Goal: Contribute content

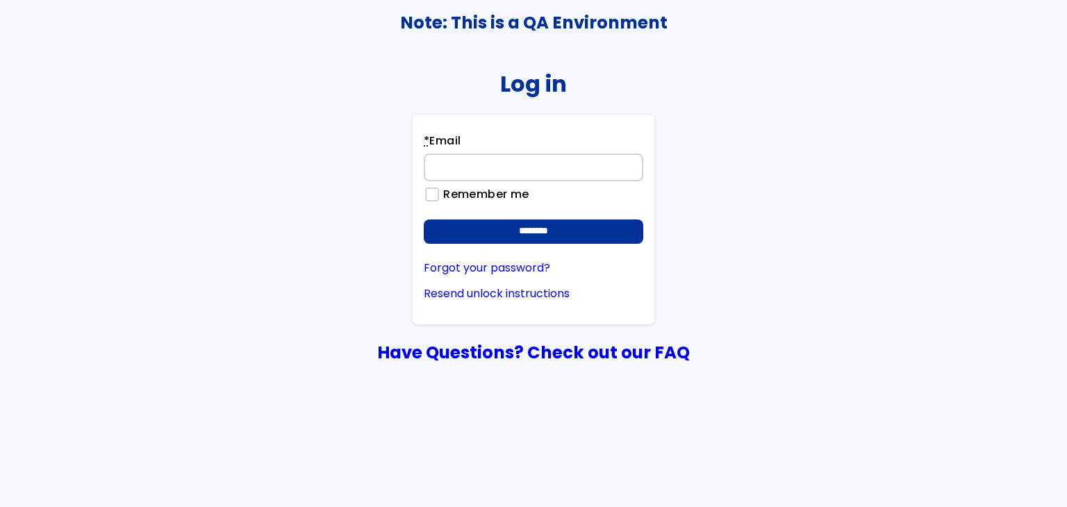
type input "**********"
click at [610, 216] on form "**********" at bounding box center [534, 188] width 220 height 111
drag, startPoint x: 611, startPoint y: 218, endPoint x: 605, endPoint y: 245, distance: 27.0
click at [611, 219] on form "**********" at bounding box center [534, 188] width 220 height 111
click at [605, 245] on div "**********" at bounding box center [533, 219] width 243 height 211
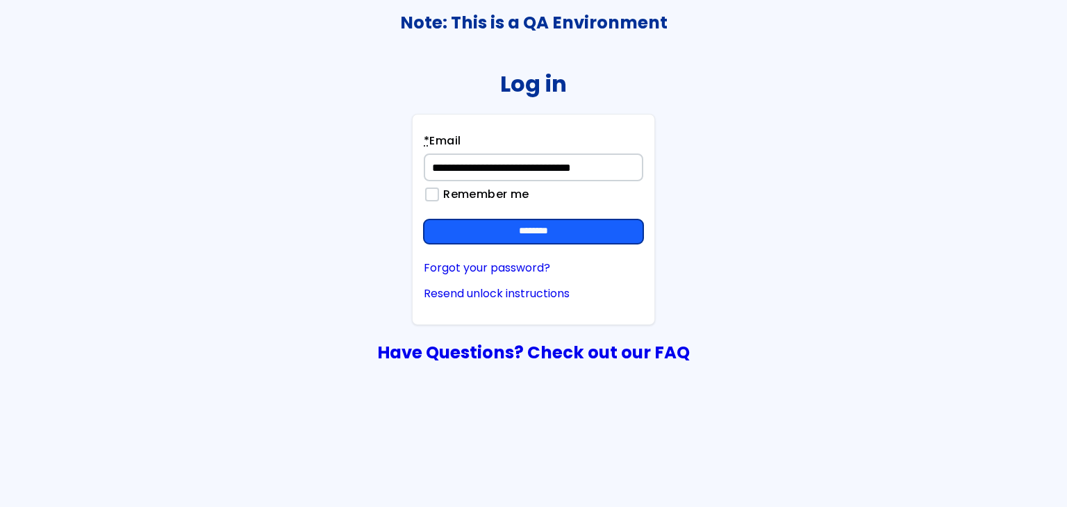
click at [605, 234] on input "********" at bounding box center [534, 232] width 220 height 25
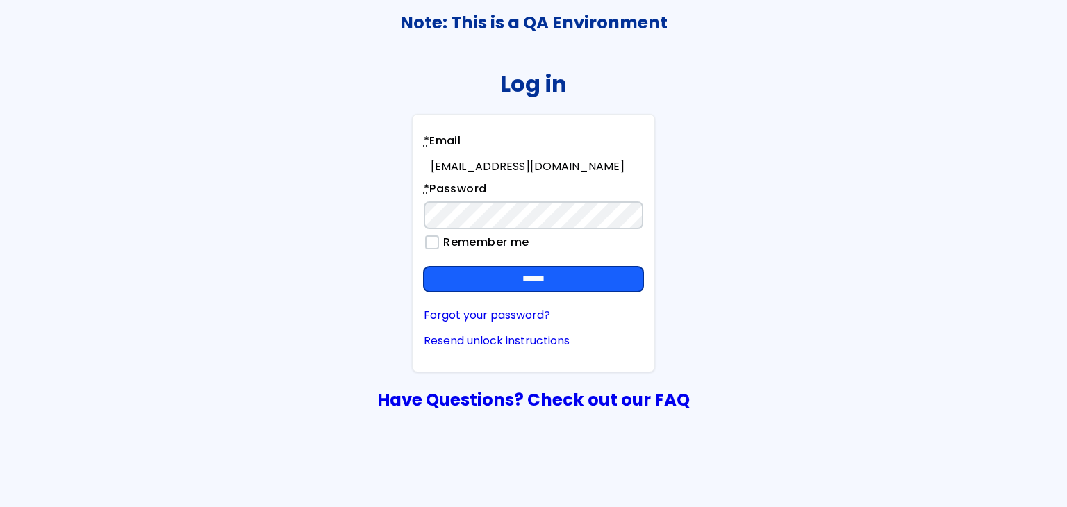
click at [611, 275] on input "******" at bounding box center [534, 279] width 220 height 25
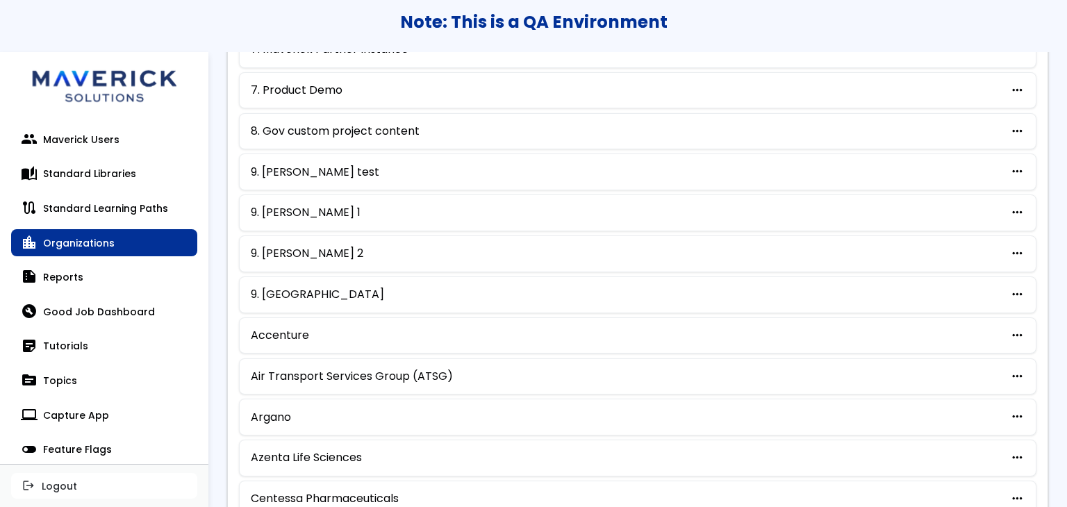
scroll to position [714, 0]
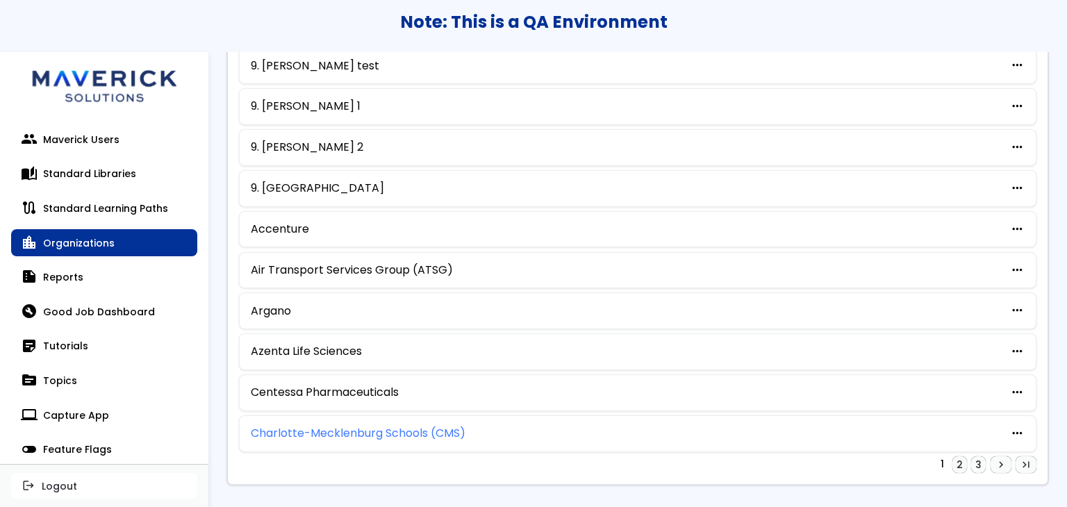
click at [397, 427] on link "Charlotte-Mecklenburg Schools (CMS)" at bounding box center [358, 433] width 215 height 13
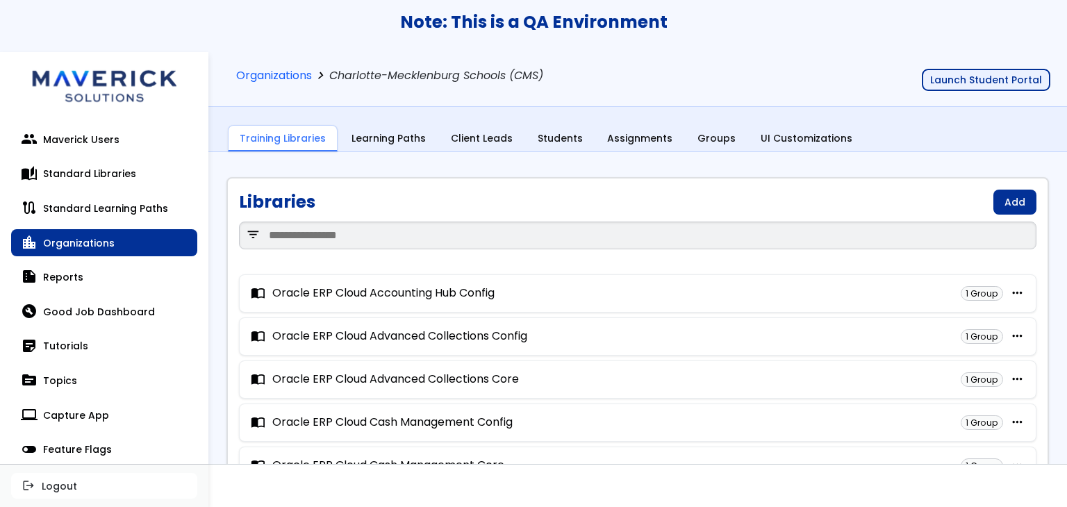
click at [991, 82] on button "Launch Student Portal" at bounding box center [986, 80] width 129 height 22
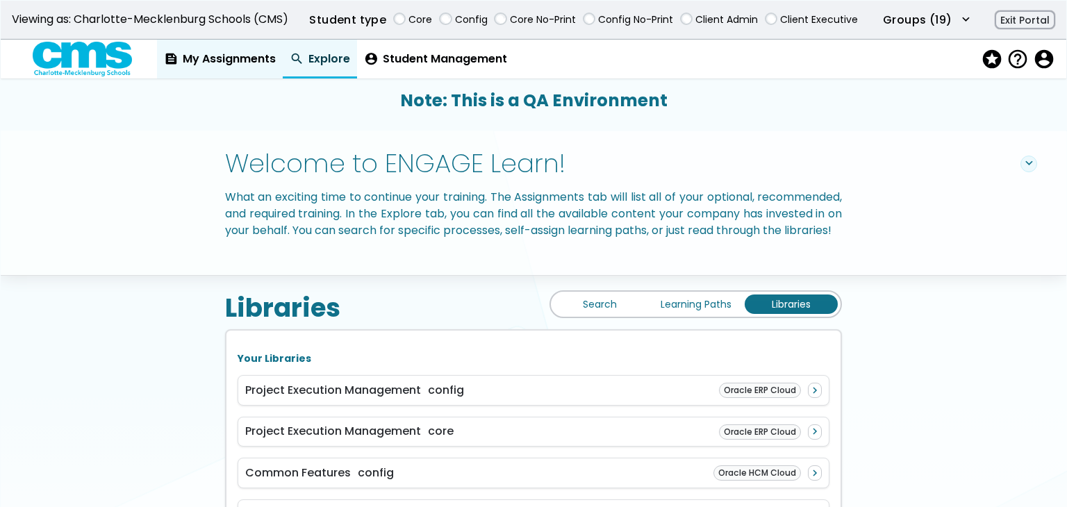
click at [261, 70] on link "feed My Assignments" at bounding box center [220, 59] width 126 height 39
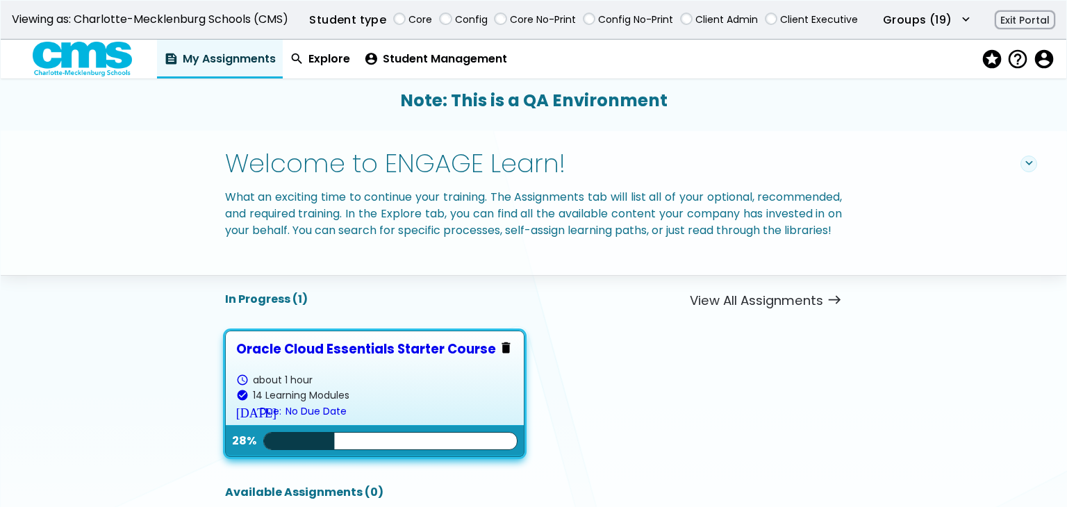
click at [373, 386] on link "Oracle Cloud Essentials Starter Course schedule about 1 hour check_circle 14 Le…" at bounding box center [374, 394] width 277 height 104
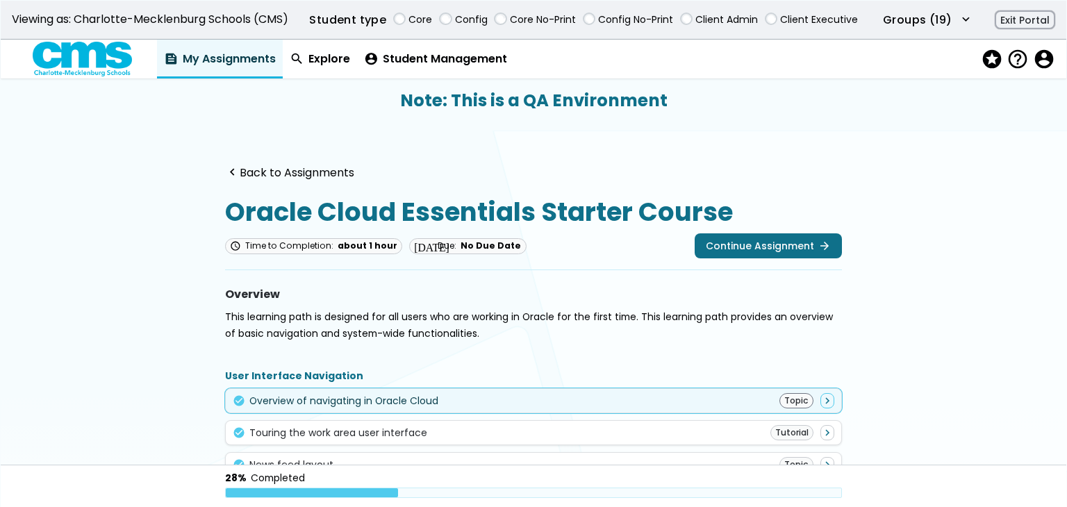
click at [379, 399] on div "Overview of navigating in Oracle Cloud" at bounding box center [343, 400] width 189 height 11
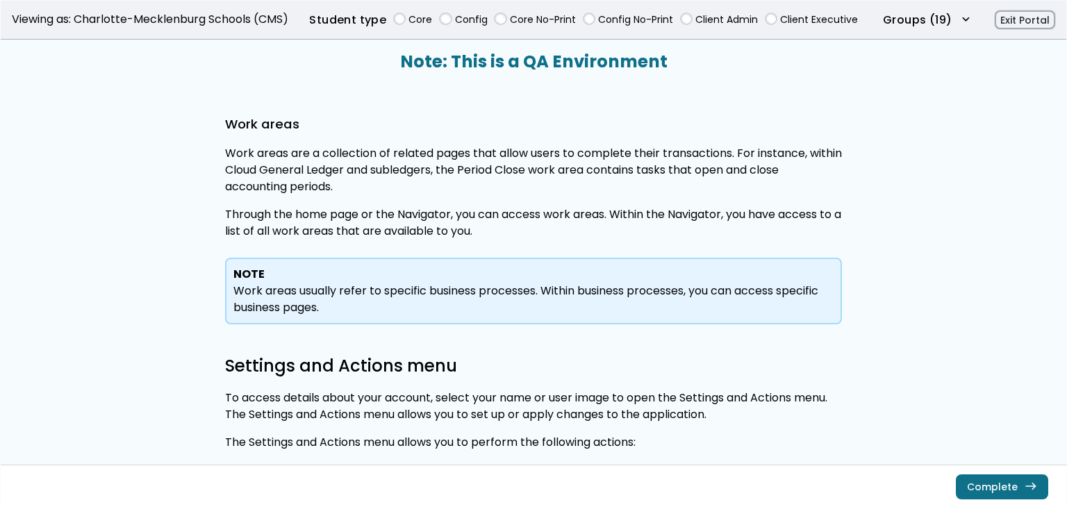
scroll to position [1389, 0]
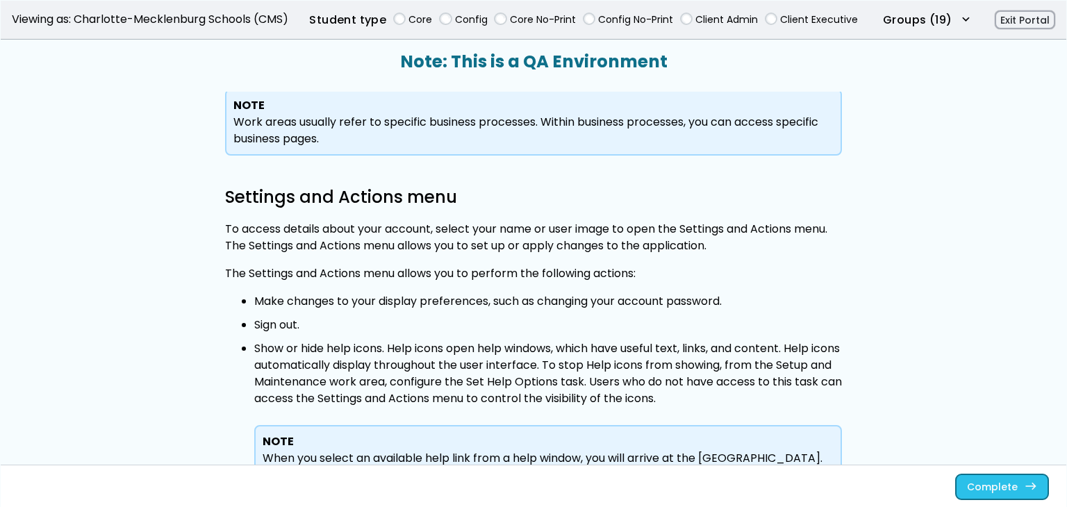
click at [1025, 481] on span "east" at bounding box center [1031, 486] width 13 height 11
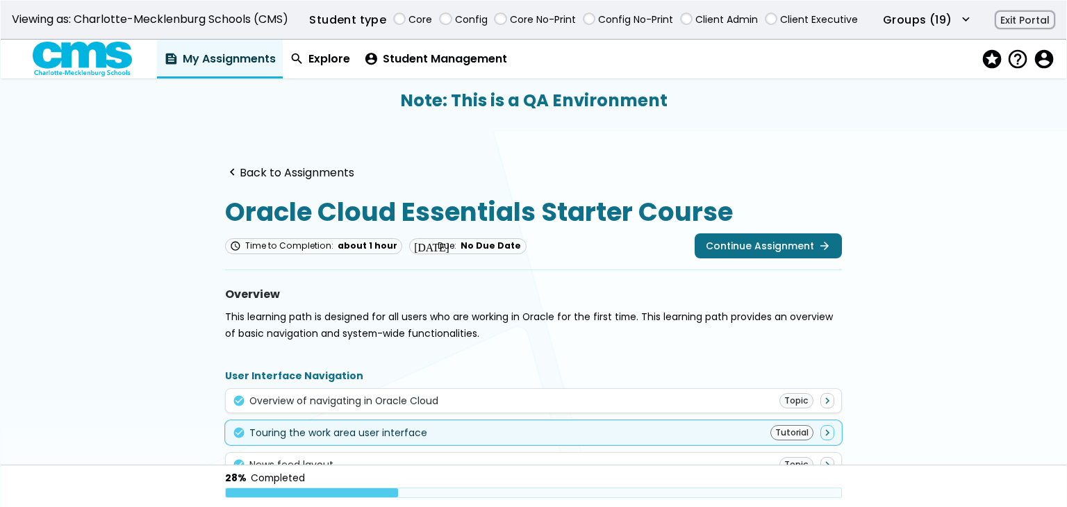
click at [304, 434] on div "Touring the work area user interface" at bounding box center [338, 432] width 178 height 11
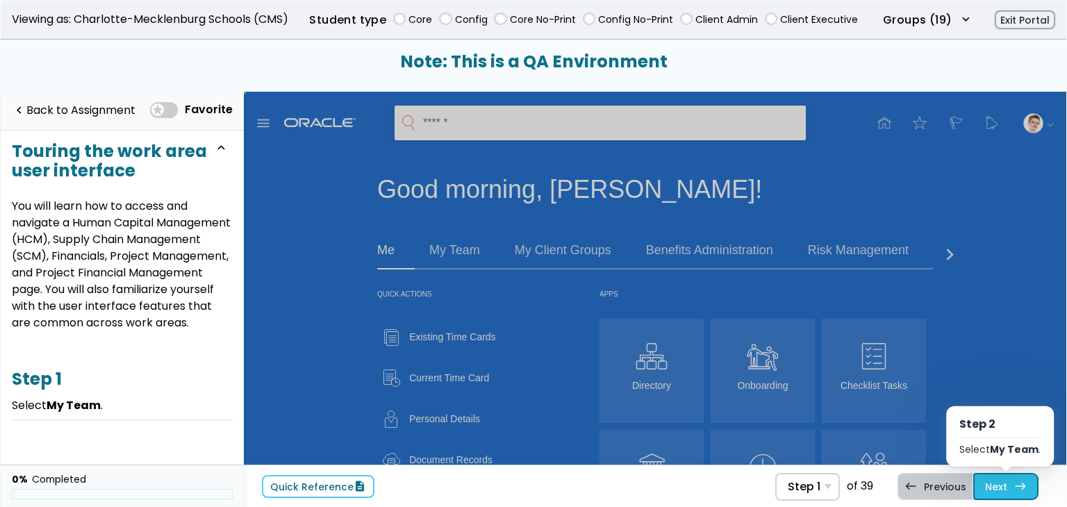
click at [1009, 495] on link "Next east Step 2 Select My Team ." at bounding box center [1005, 486] width 65 height 26
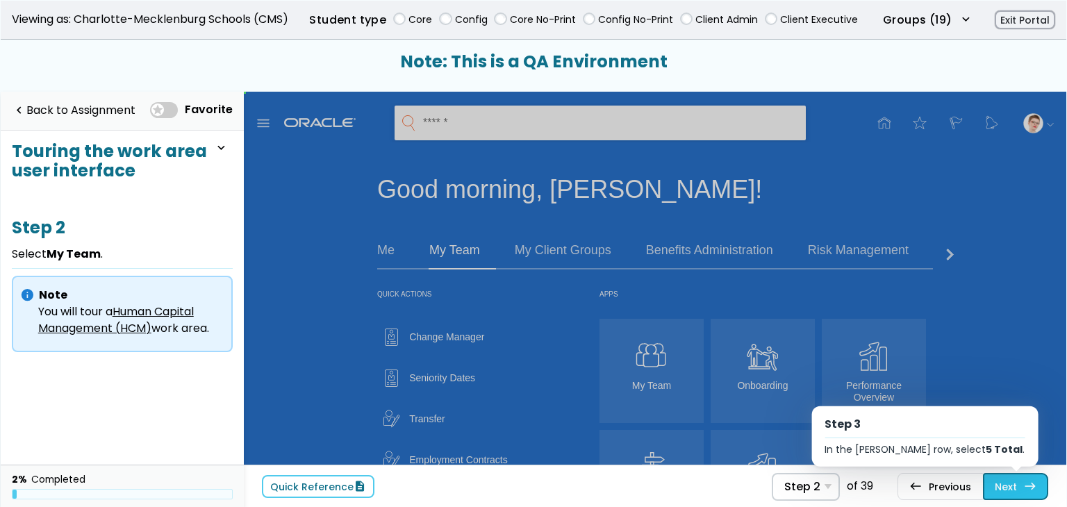
click at [1005, 487] on link "Next east Step 3 In the James GAManager row, select 5 Total ." at bounding box center [1015, 486] width 65 height 26
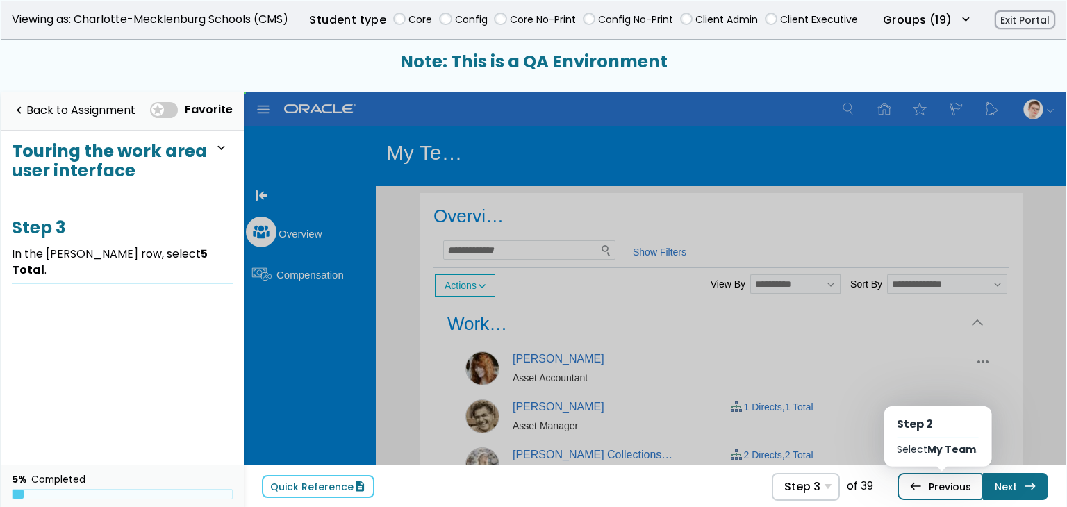
click at [934, 485] on link "west Previous Step 2 Select My Team ." at bounding box center [940, 486] width 85 height 26
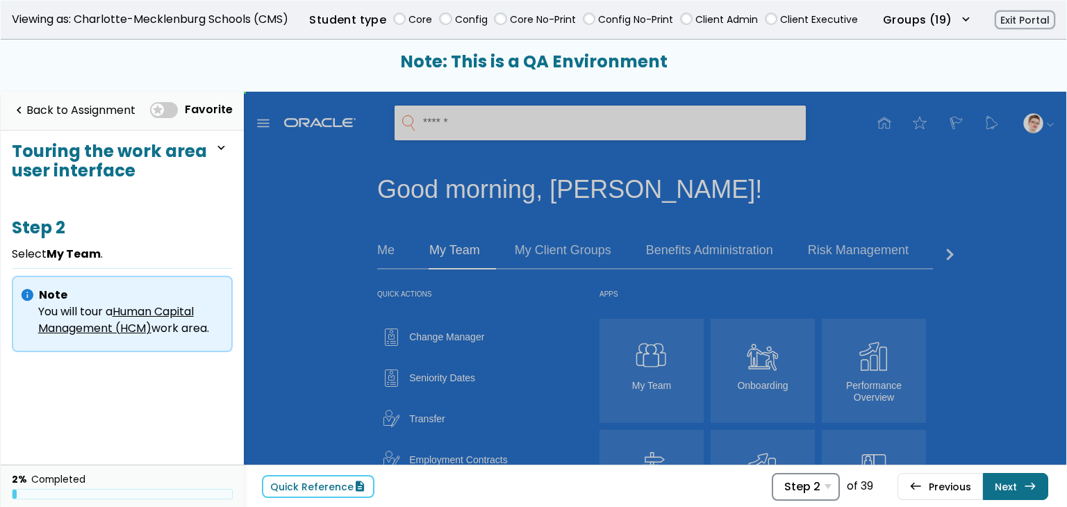
click at [806, 487] on span "Step 2" at bounding box center [802, 486] width 36 height 13
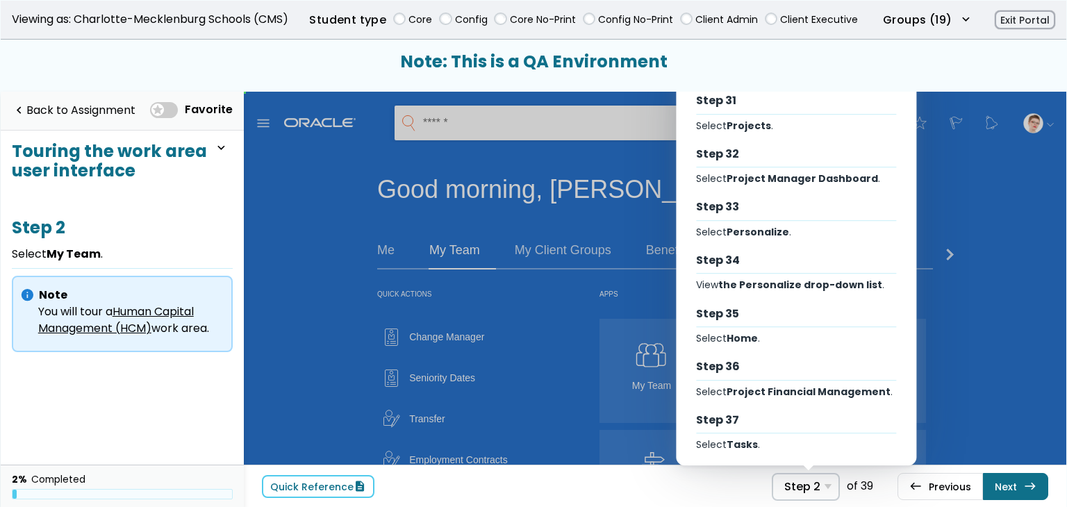
scroll to position [1684, 0]
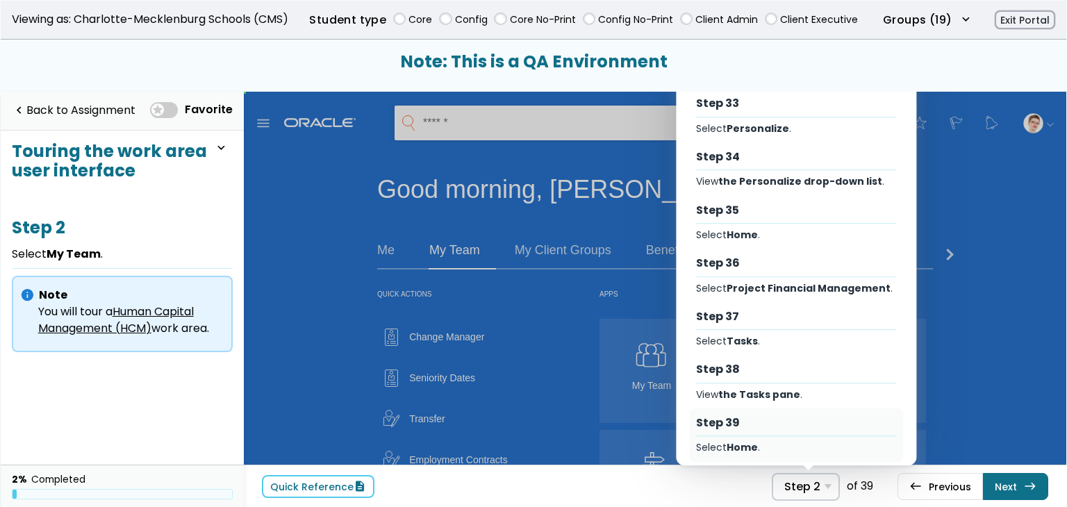
drag, startPoint x: 823, startPoint y: 407, endPoint x: 579, endPoint y: 316, distance: 260.3
click at [823, 415] on div "Step 39" at bounding box center [796, 422] width 200 height 15
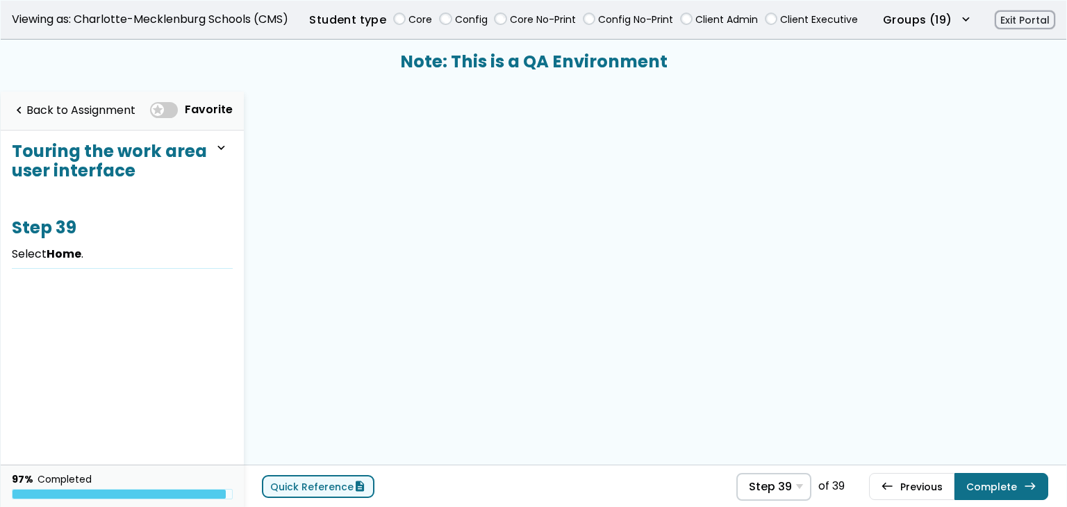
click at [309, 484] on link "Quick Reference description" at bounding box center [318, 486] width 113 height 23
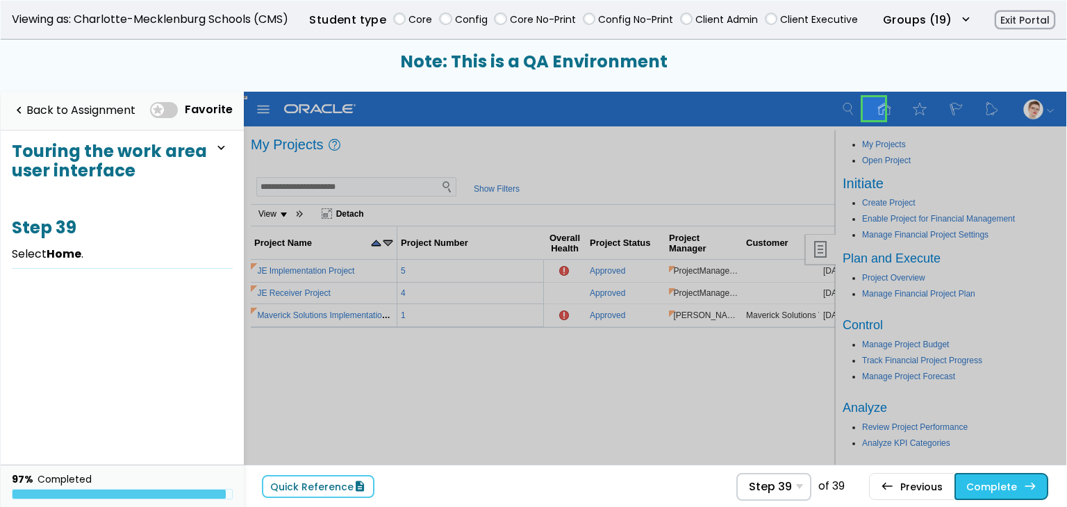
click at [1011, 484] on button "Complete east" at bounding box center [1002, 486] width 94 height 26
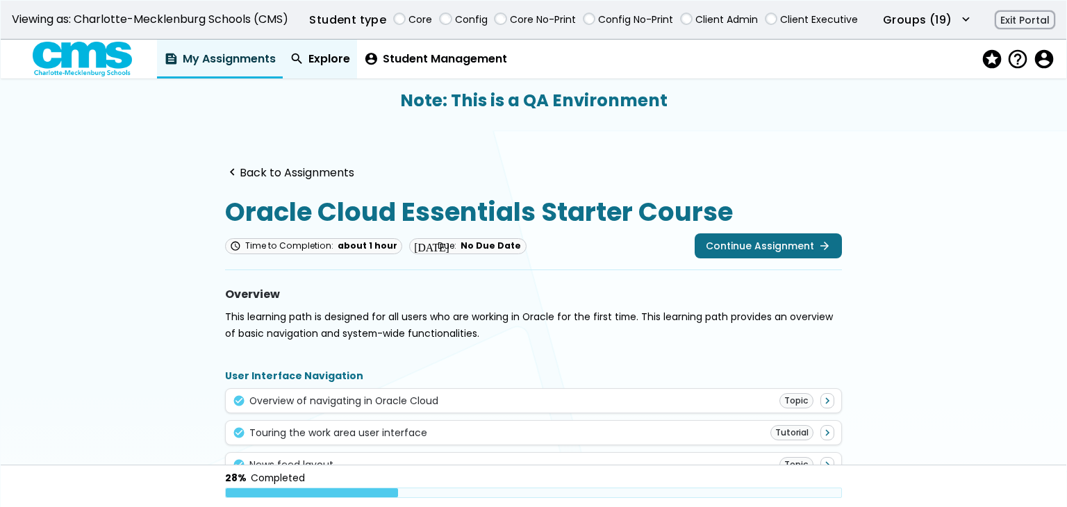
click at [347, 57] on link "search Explore" at bounding box center [320, 59] width 74 height 39
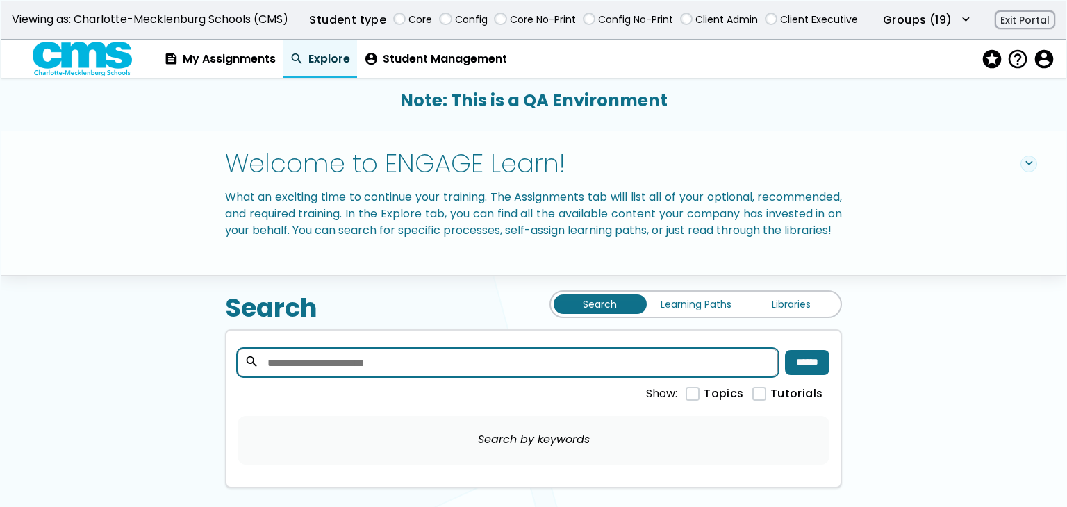
click at [548, 377] on input "search" at bounding box center [508, 363] width 541 height 28
type input "*******"
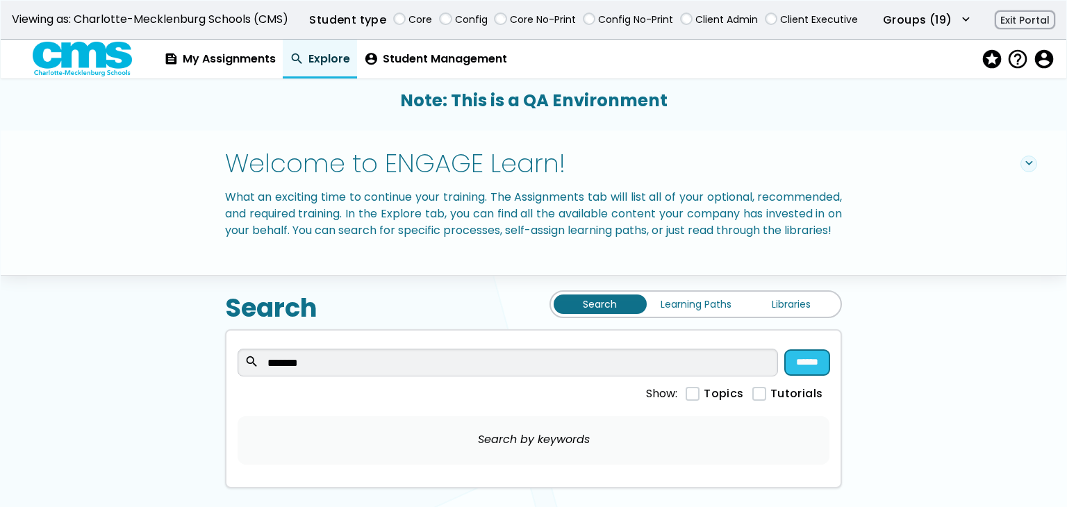
click at [814, 375] on input "******" at bounding box center [807, 362] width 44 height 25
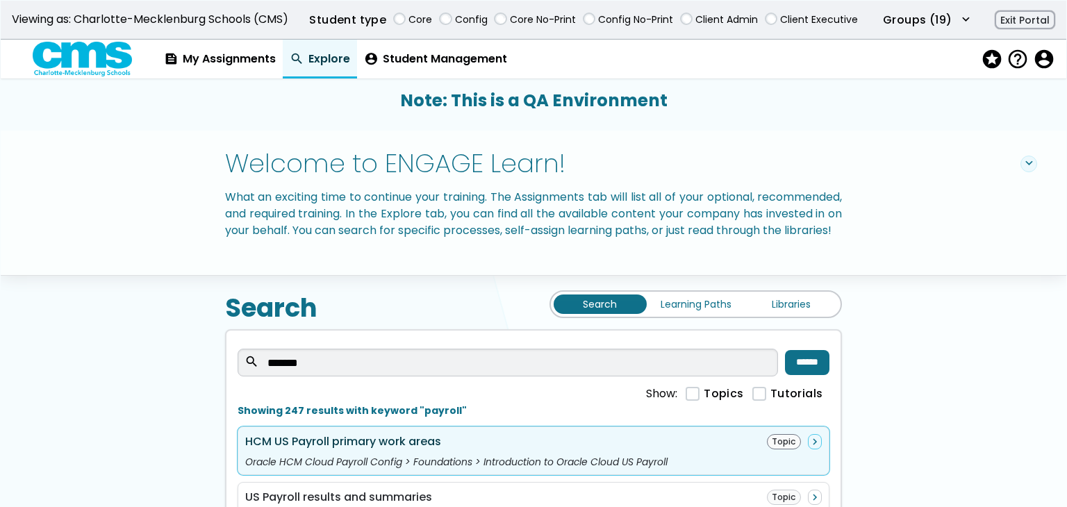
click at [438, 448] on div "HCM US Payroll primary work areas Topic navigate_next Oracle HCM Cloud Payroll …" at bounding box center [534, 451] width 592 height 49
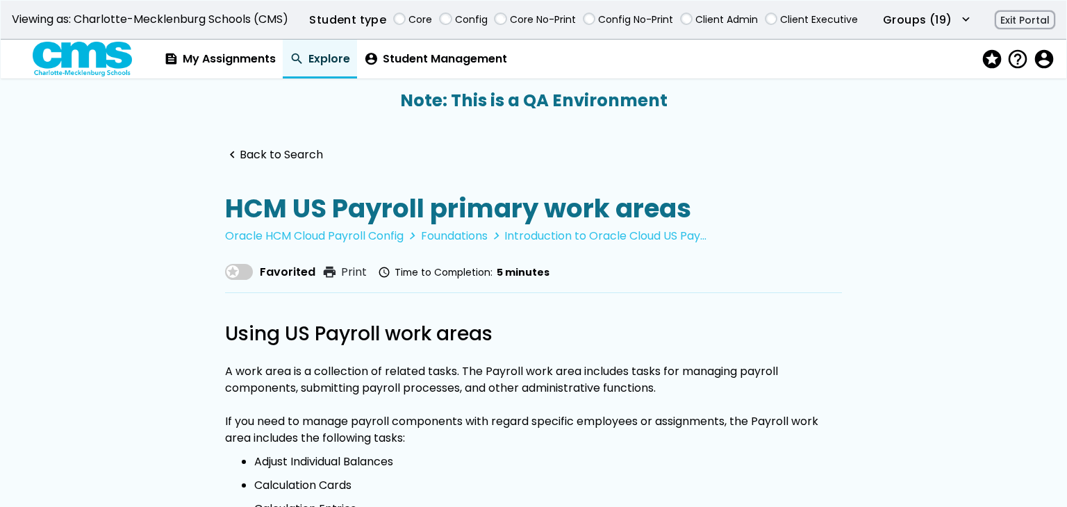
drag, startPoint x: 264, startPoint y: 151, endPoint x: 329, endPoint y: 217, distance: 92.9
click at [264, 151] on link "navigate_before Back to Search" at bounding box center [274, 155] width 98 height 13
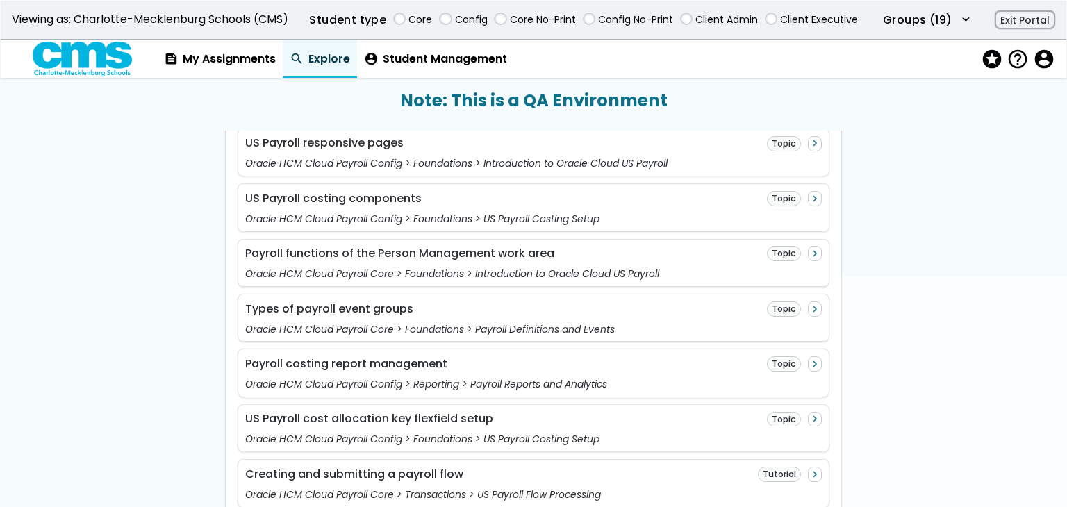
scroll to position [1251, 0]
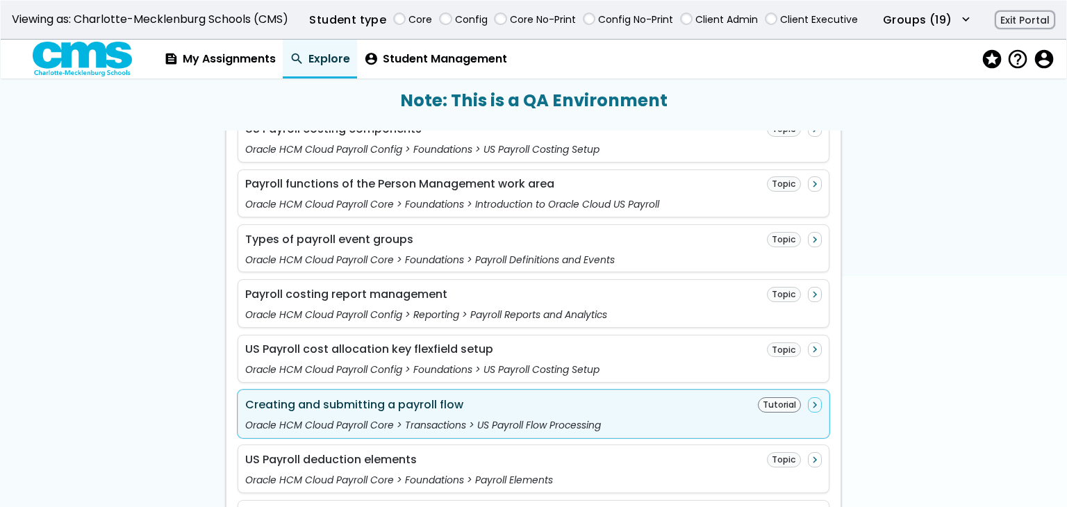
click at [550, 399] on div "Creating and submitting a payroll flow Tutorial navigate_next Oracle HCM Cloud …" at bounding box center [534, 414] width 592 height 49
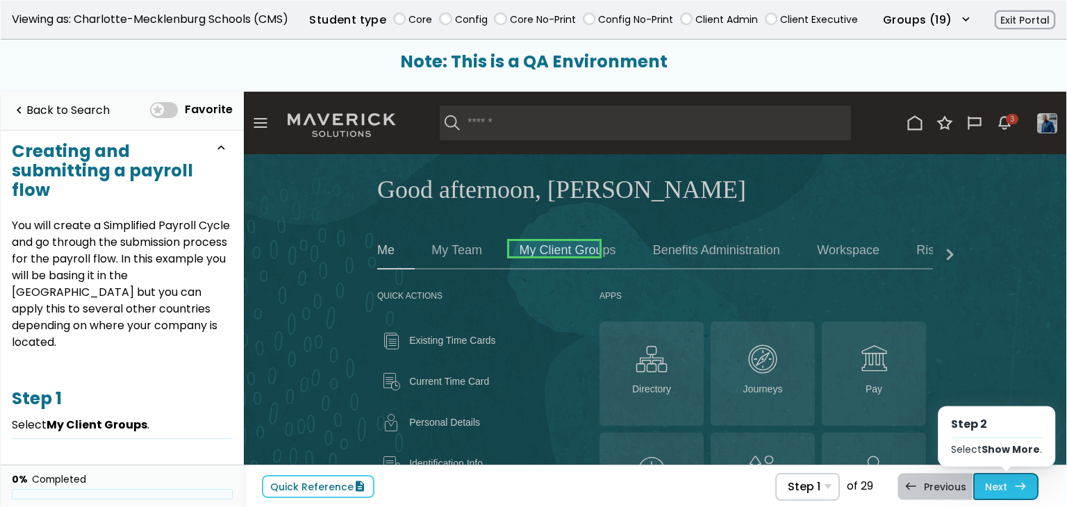
click at [993, 485] on link "Next east Step 2 Select Show More ." at bounding box center [1005, 486] width 65 height 26
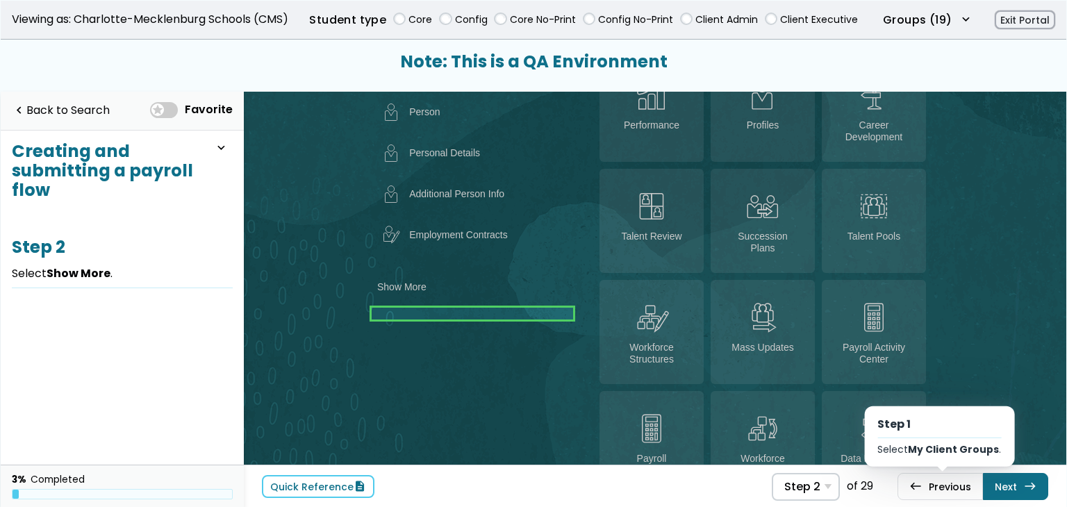
scroll to position [600, 0]
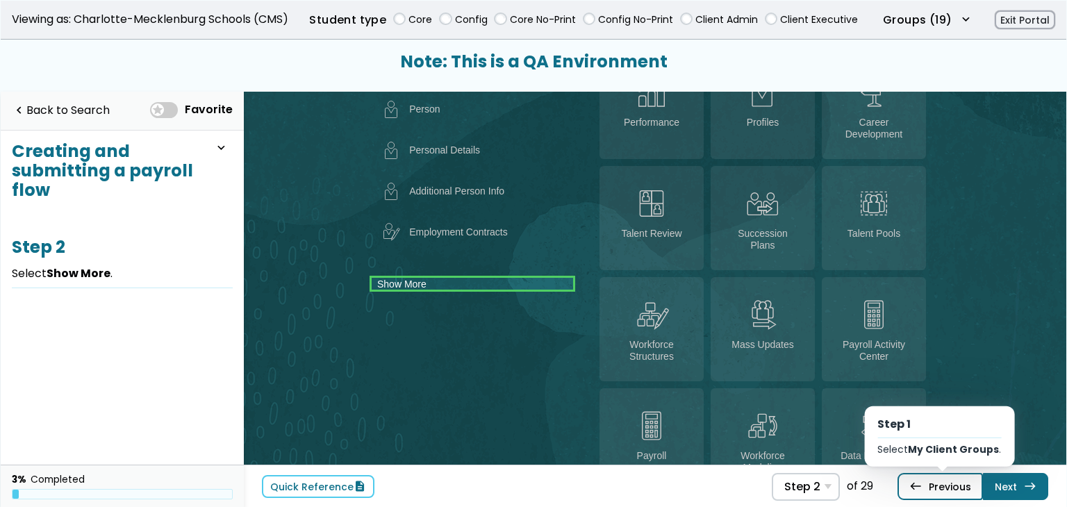
click at [944, 486] on link "west Previous Step 1 Select My Client Groups ." at bounding box center [940, 486] width 85 height 26
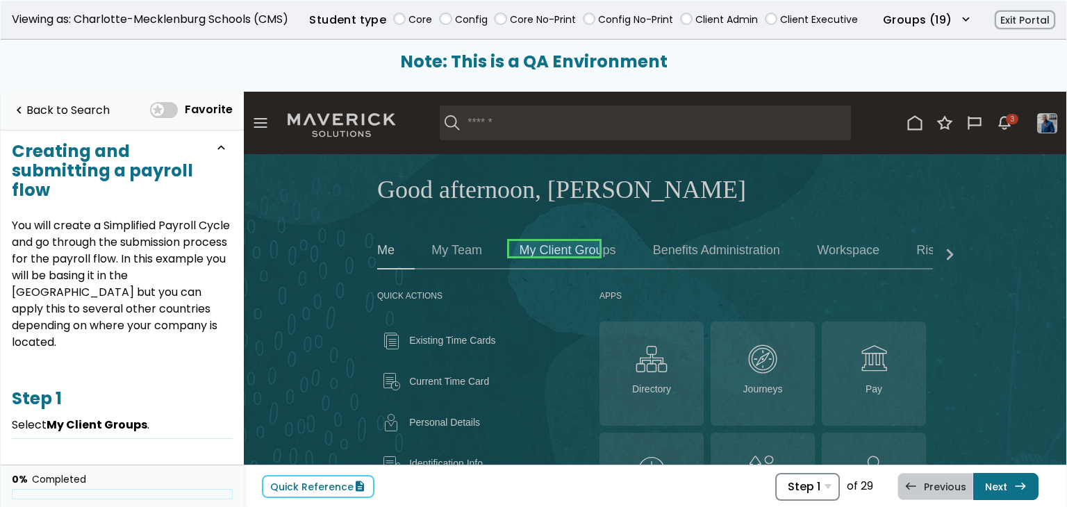
click at [823, 485] on div "Step 1 Step 1 Select My Client Groups . Step 2 Select Show More . Step 3 In the…" at bounding box center [807, 487] width 65 height 28
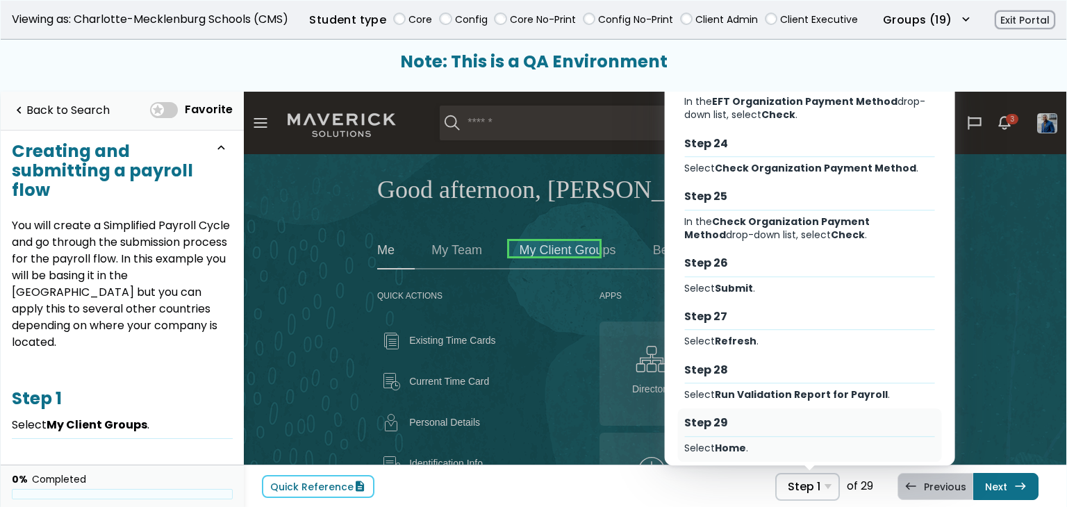
scroll to position [1273, 0]
click at [814, 415] on div "Step 29" at bounding box center [809, 422] width 251 height 15
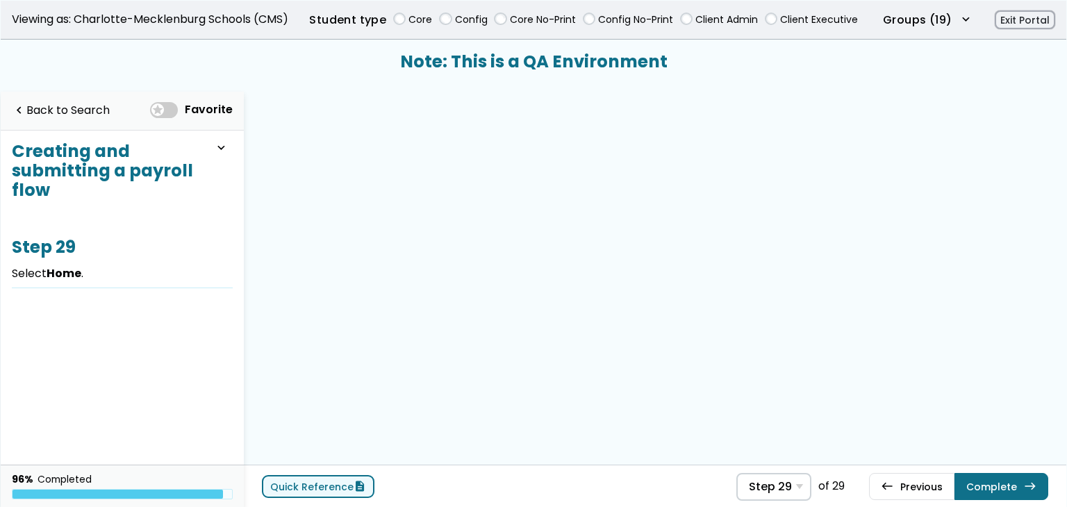
click at [303, 488] on link "Quick Reference description" at bounding box center [318, 486] width 113 height 23
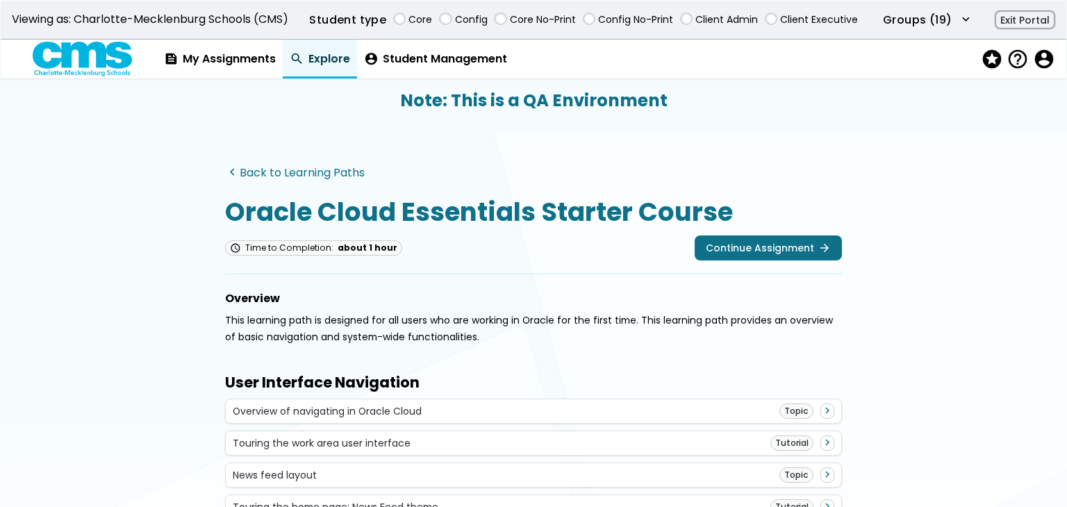
click at [280, 176] on link "navigate_before Back to Learning Paths" at bounding box center [295, 172] width 140 height 13
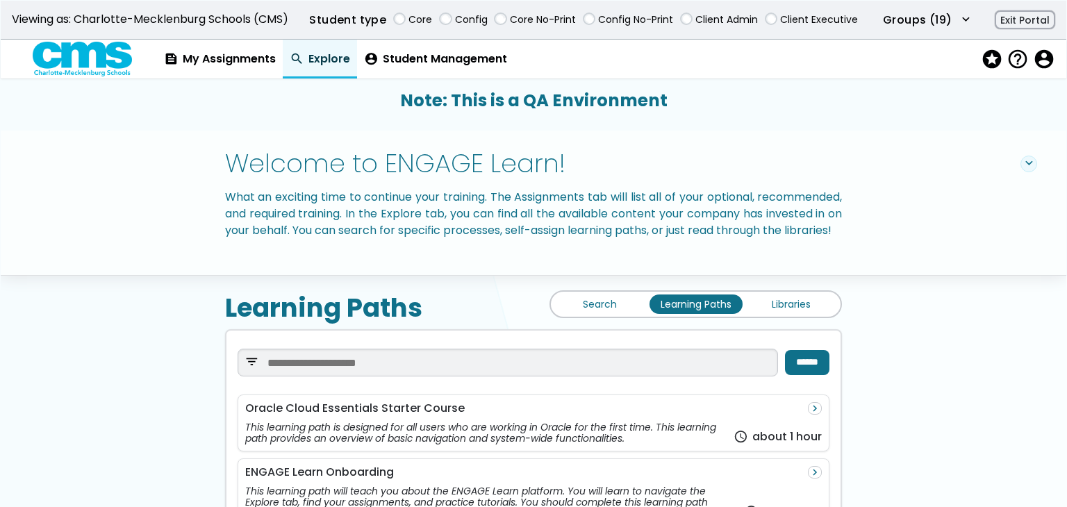
click at [773, 313] on link "Libraries" at bounding box center [791, 304] width 93 height 19
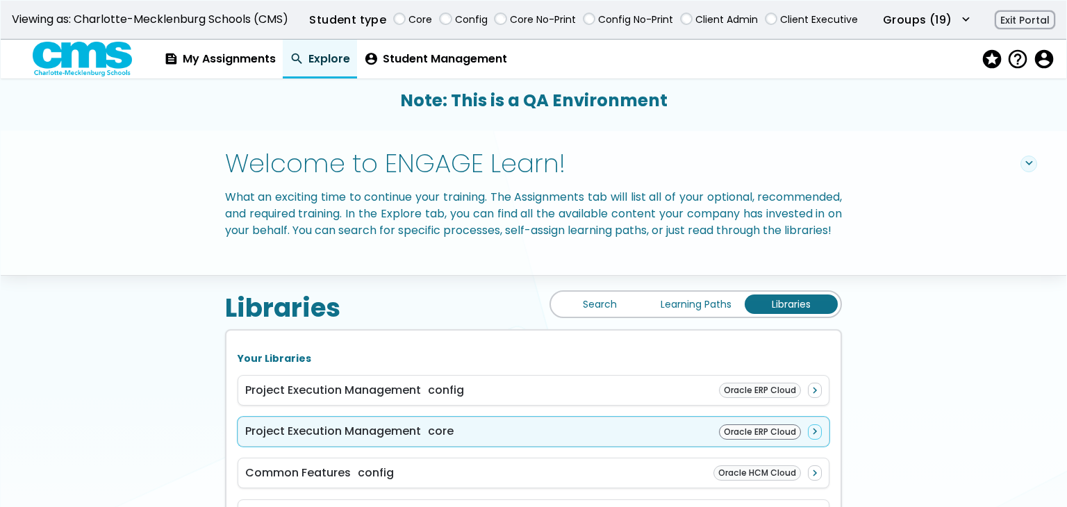
click at [613, 447] on div "Project Execution Management core Oracle ERP Cloud navigate_next" at bounding box center [534, 432] width 592 height 31
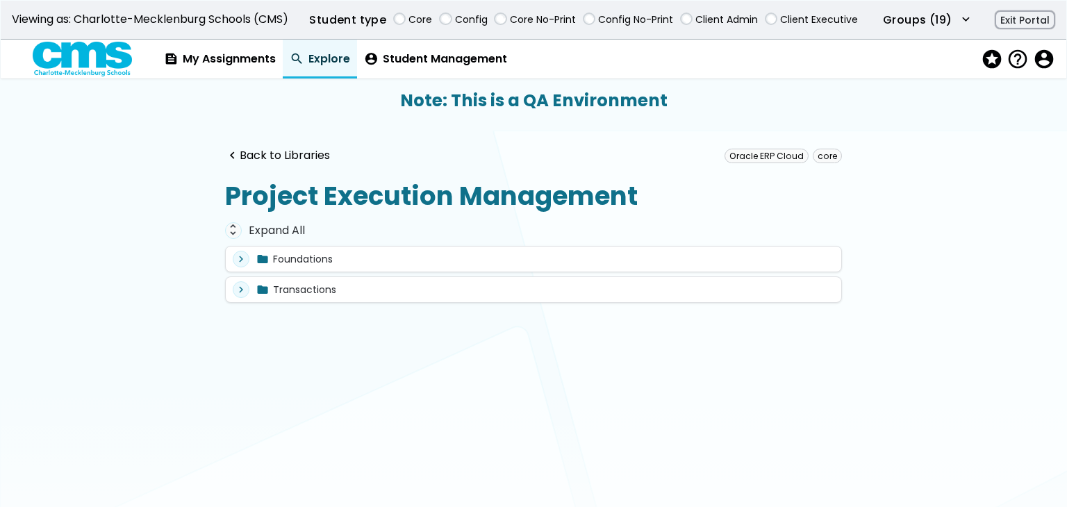
click at [270, 220] on div "unfold_more Expand All expand_more folder Foundations expand_more folder Common…" at bounding box center [533, 275] width 617 height 114
click at [281, 234] on div "unfold_more Expand All" at bounding box center [533, 230] width 617 height 17
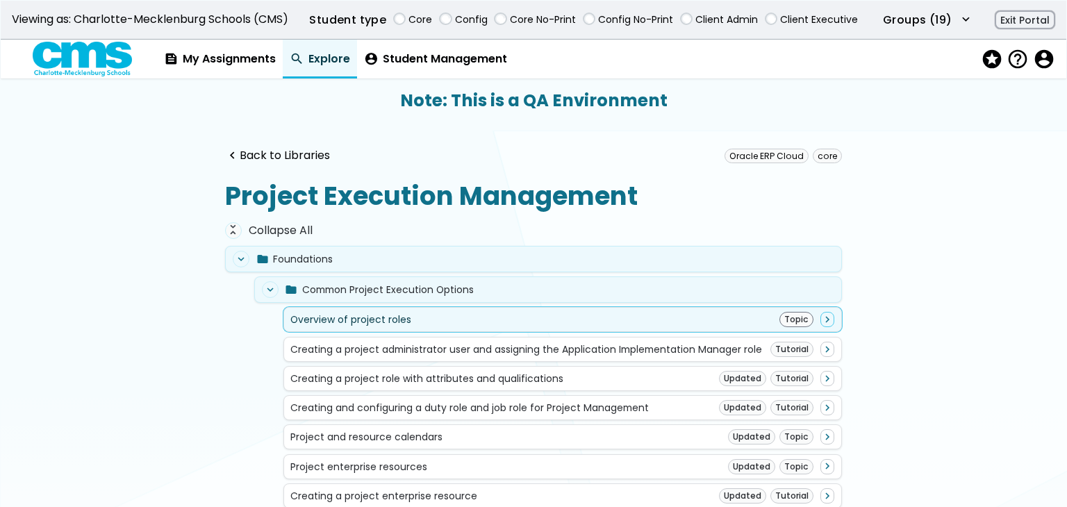
click at [409, 317] on div "Overview of project roles Topic navigate_next" at bounding box center [562, 319] width 544 height 15
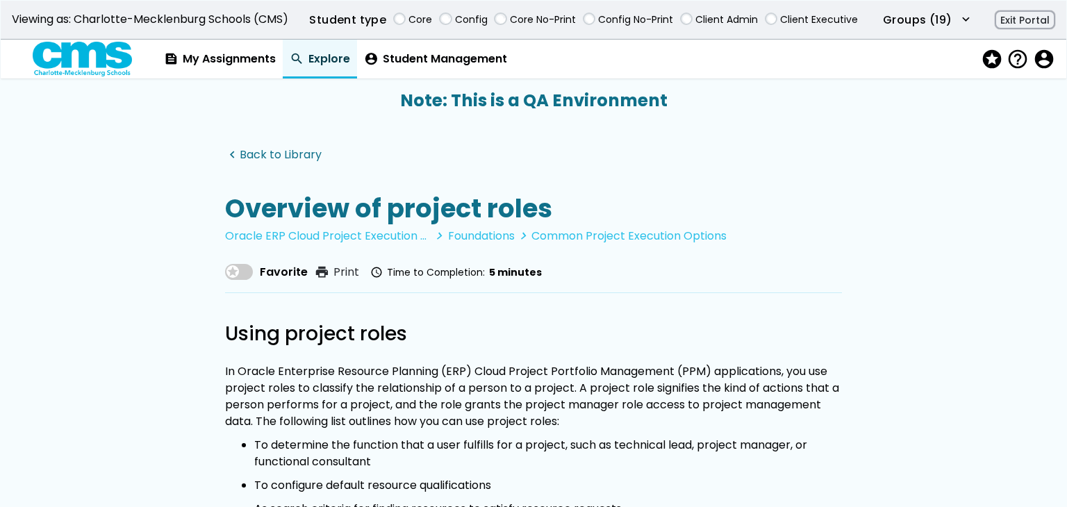
click at [309, 158] on link "navigate_before Back to Library" at bounding box center [273, 155] width 97 height 13
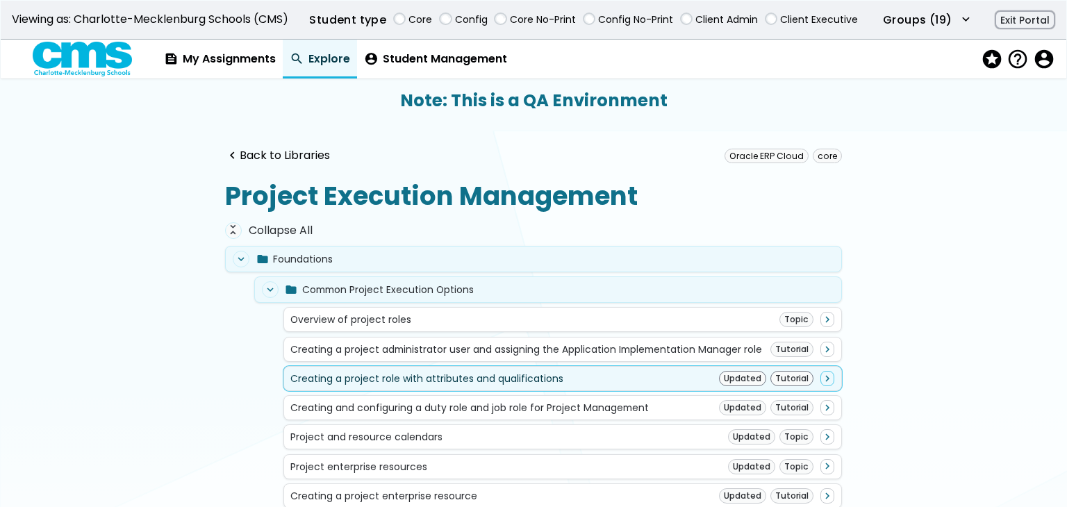
click at [404, 376] on div "Creating a project role with attributes and qualifications" at bounding box center [426, 378] width 273 height 11
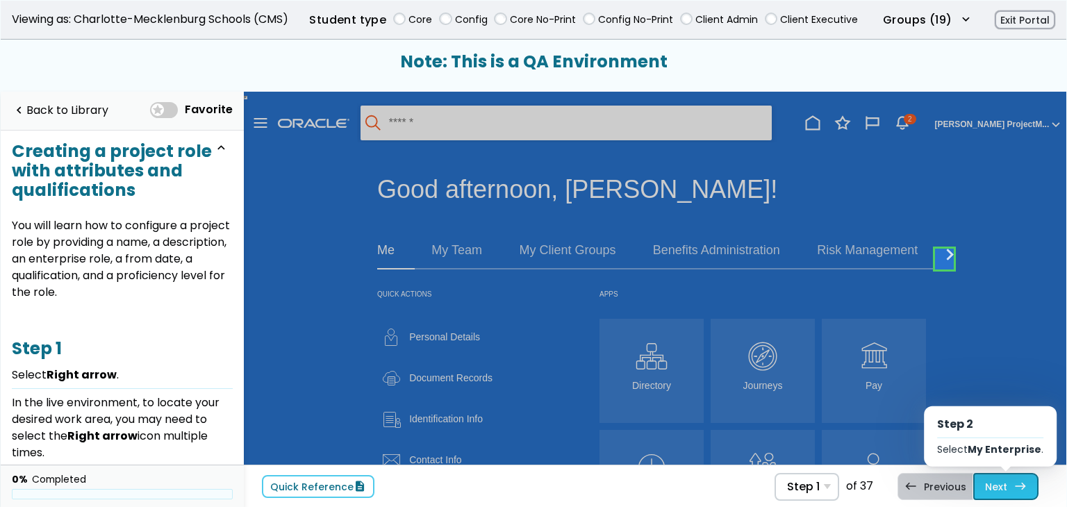
click at [997, 480] on link "Next east Step 2 Select My Enterprise ." at bounding box center [1005, 486] width 65 height 26
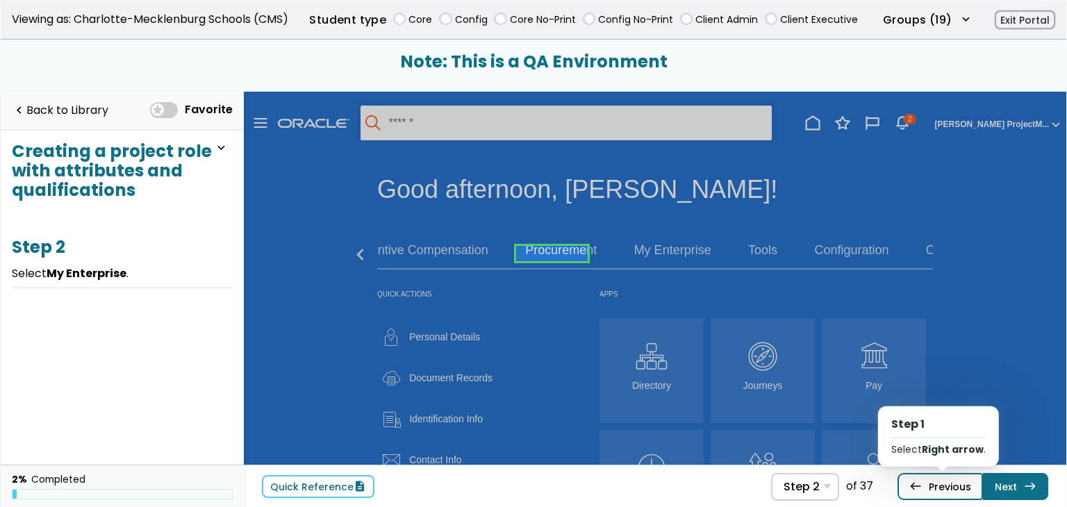
click at [949, 489] on link "west Previous Step 1 Select Right arrow ." at bounding box center [940, 486] width 85 height 26
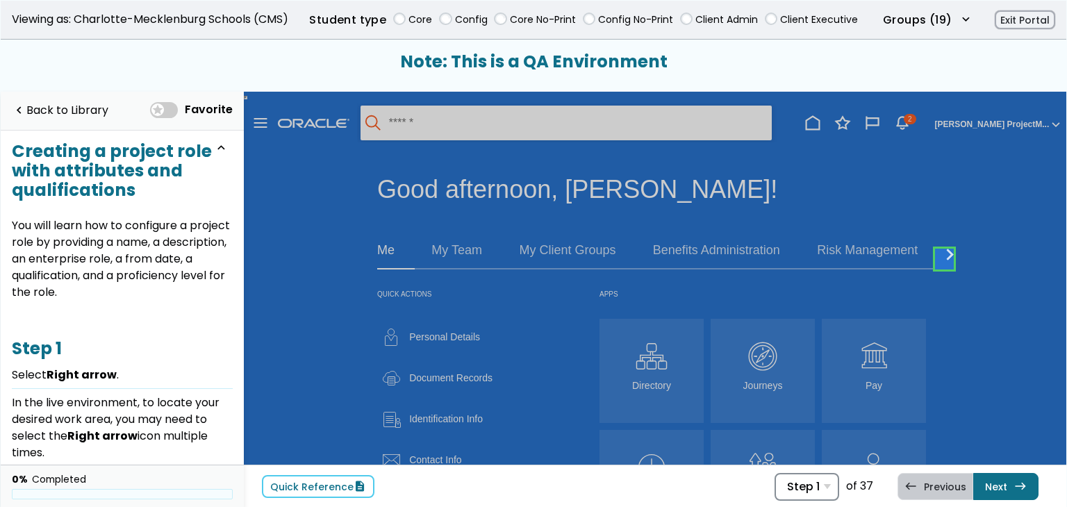
click at [827, 490] on div "Step 1 Step 1 Select Right arrow . Step 2 Select My Enterprise . Step 3 Select …" at bounding box center [807, 487] width 65 height 28
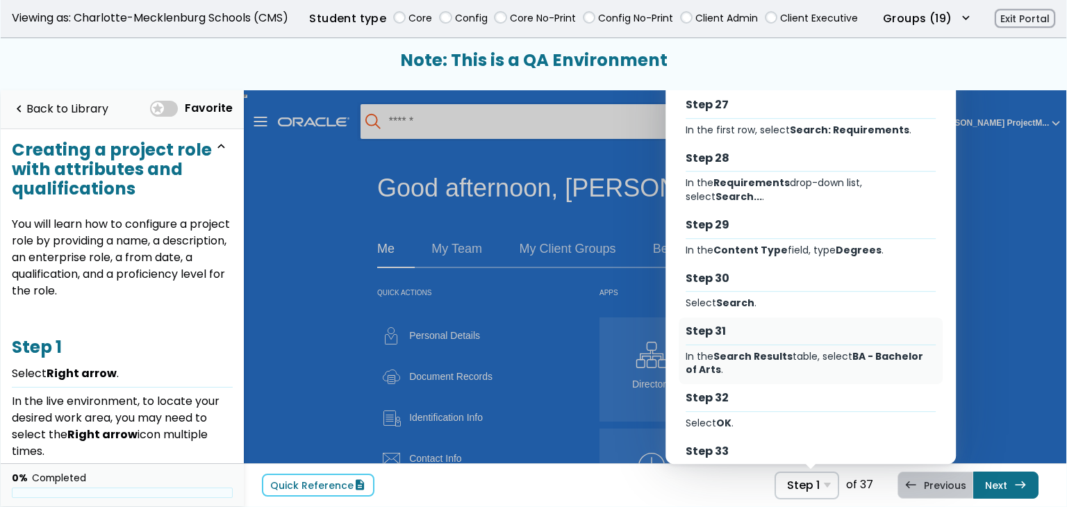
scroll to position [1713, 0]
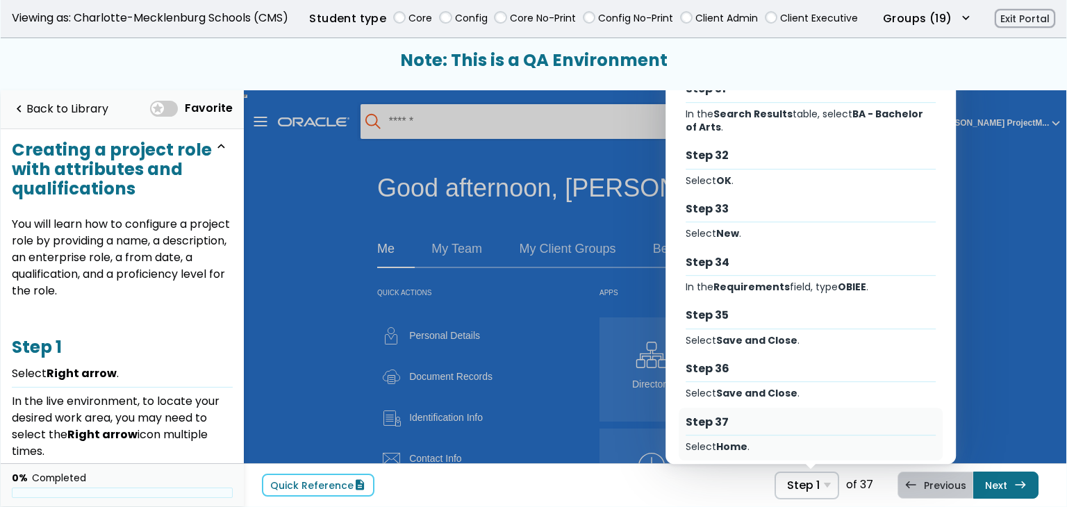
click at [777, 440] on div "Select Home ." at bounding box center [811, 446] width 250 height 13
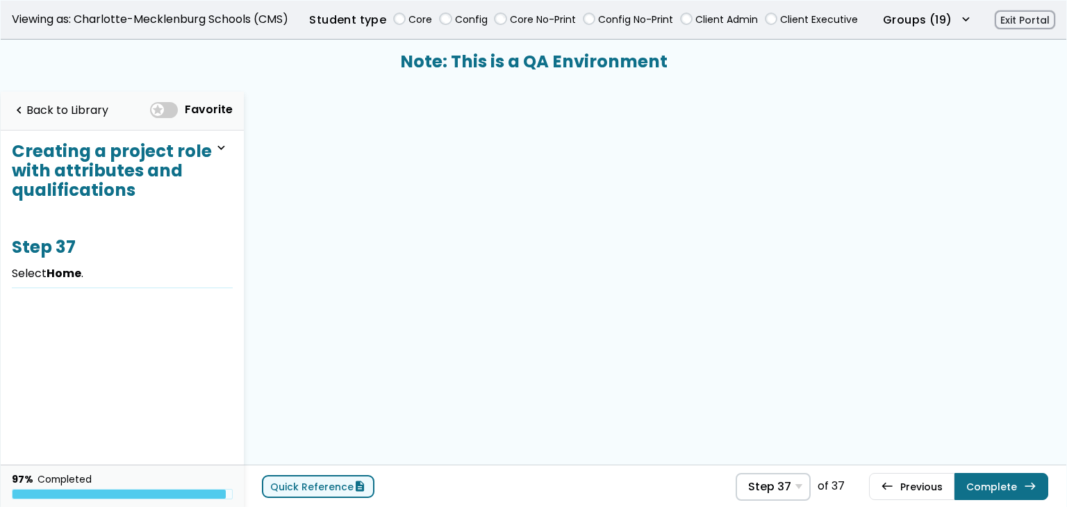
click at [347, 494] on link "Quick Reference description" at bounding box center [318, 486] width 113 height 23
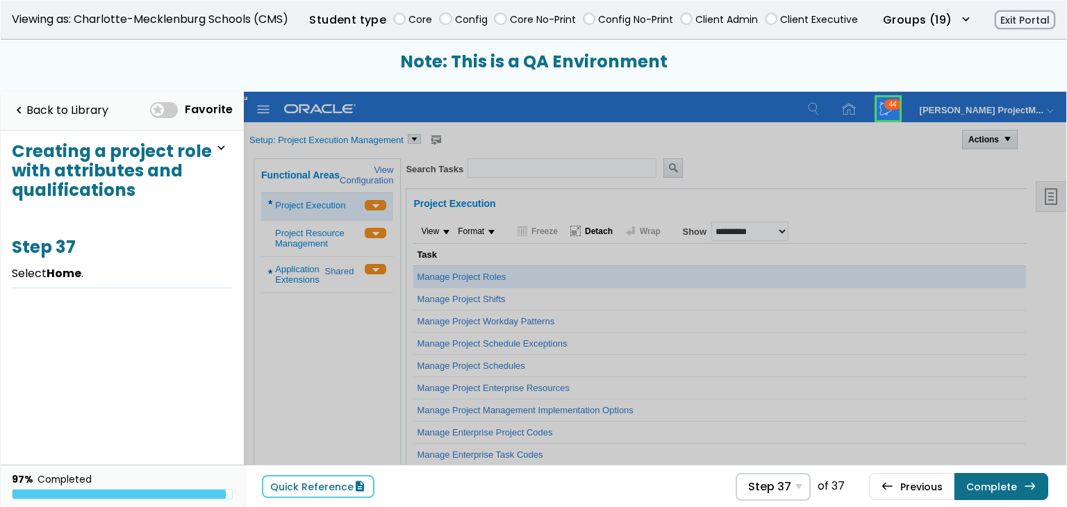
click at [878, 110] on link at bounding box center [889, 109] width 28 height 28
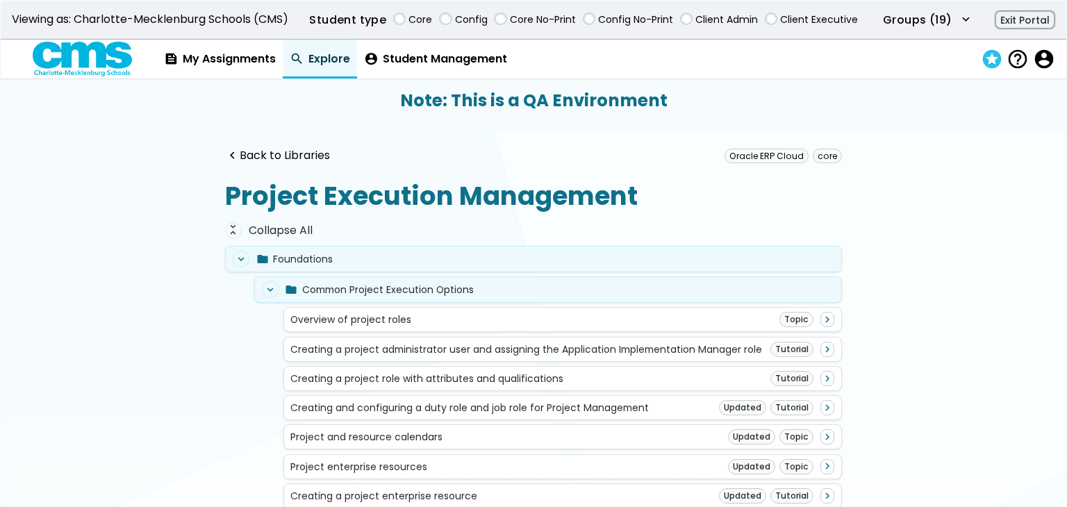
click at [991, 59] on span "stars" at bounding box center [990, 59] width 19 height 20
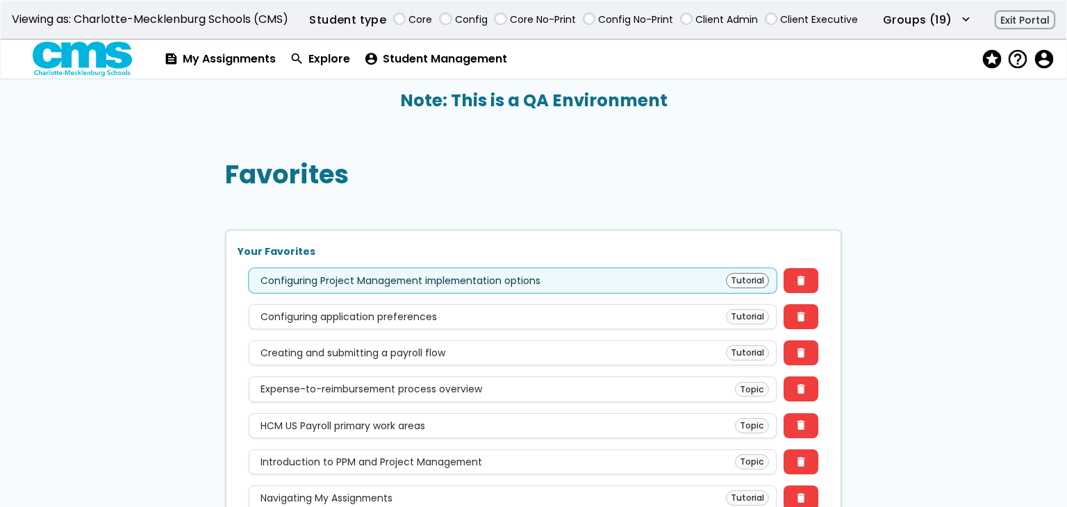
click at [609, 279] on div "Configuring Project Management implementation options Tutorial" at bounding box center [512, 280] width 513 height 15
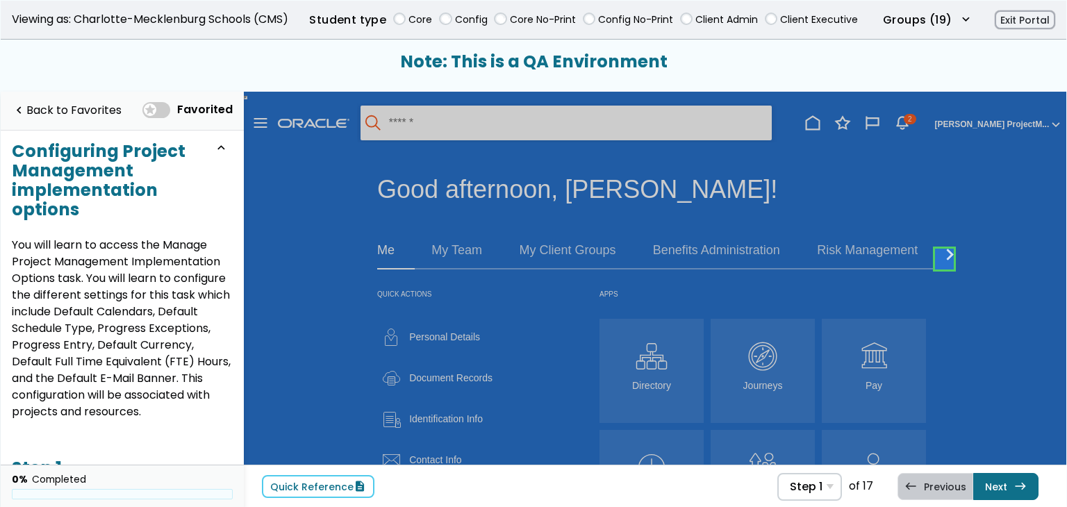
scroll to position [1, 0]
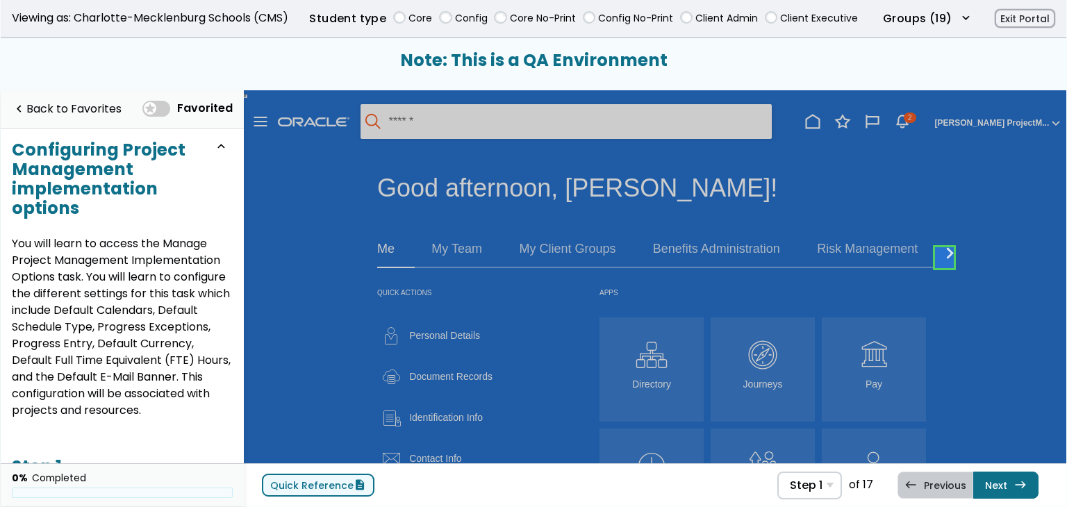
click at [316, 488] on link "Quick Reference description" at bounding box center [318, 485] width 113 height 23
click at [820, 494] on div "Step 1 Step 1 Select Right arrow . Step 2 Select My Enterprise . Step 3 Select …" at bounding box center [809, 486] width 65 height 28
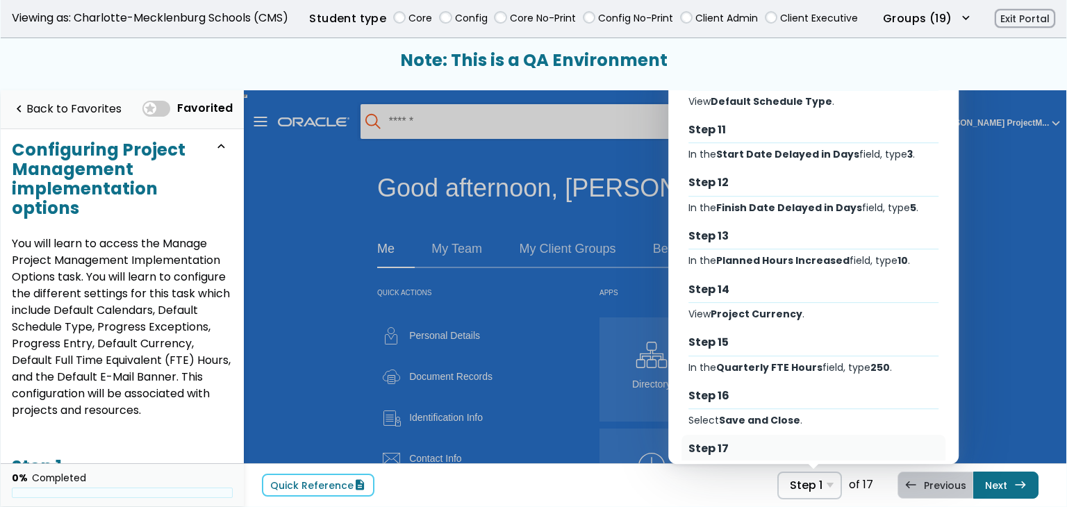
scroll to position [566, 0]
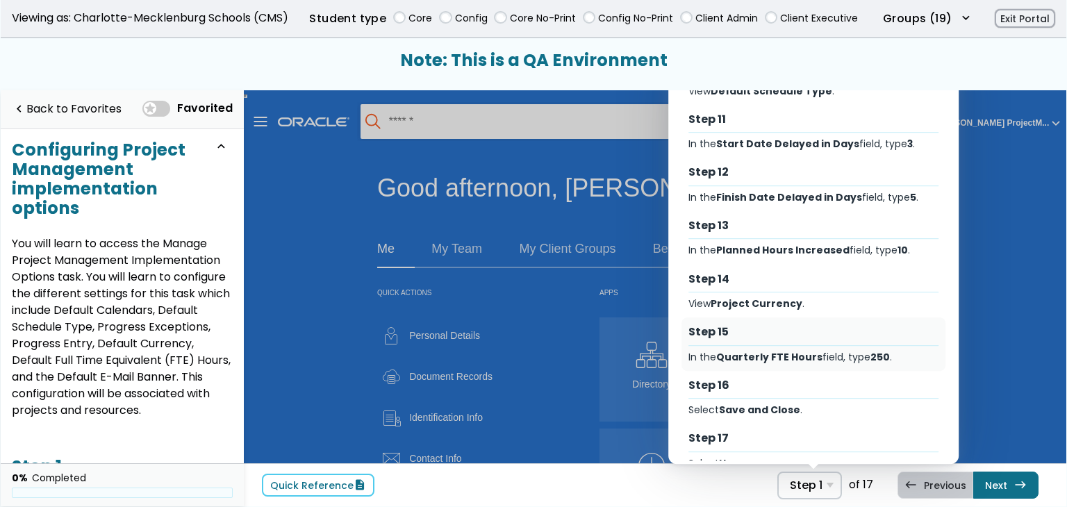
click at [802, 318] on div "Step 15 In the Quarterly FTE Hours field, type 250 ." at bounding box center [814, 344] width 264 height 53
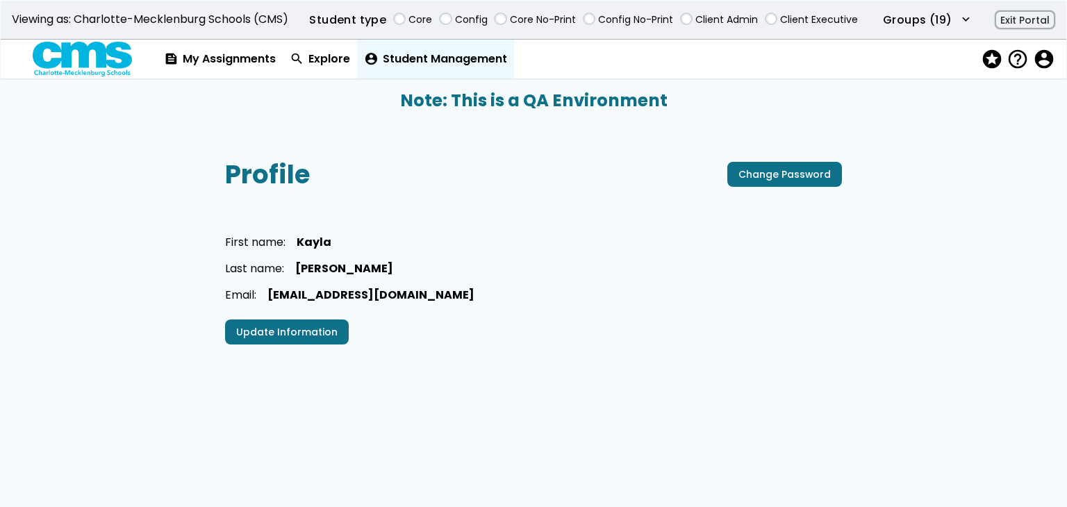
click at [445, 65] on link "account_circle Student Management" at bounding box center [435, 59] width 157 height 39
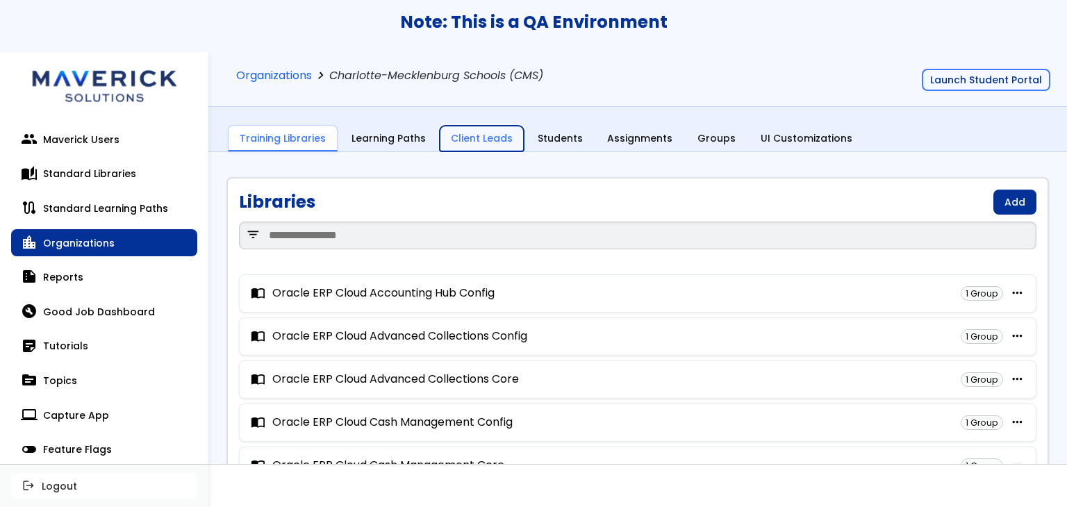
click at [459, 140] on link "Client Leads" at bounding box center [482, 139] width 84 height 26
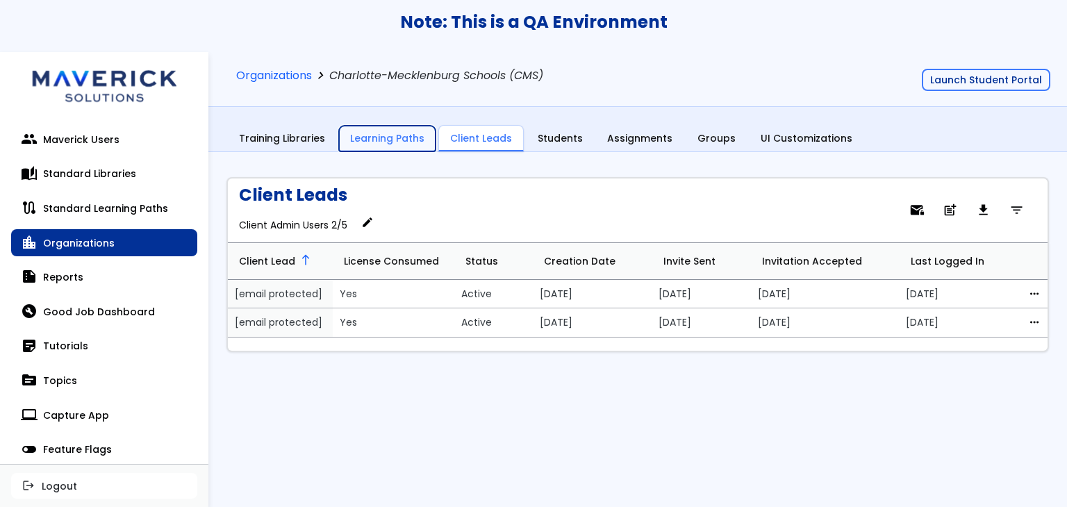
click at [416, 131] on link "Learning Paths" at bounding box center [387, 139] width 97 height 26
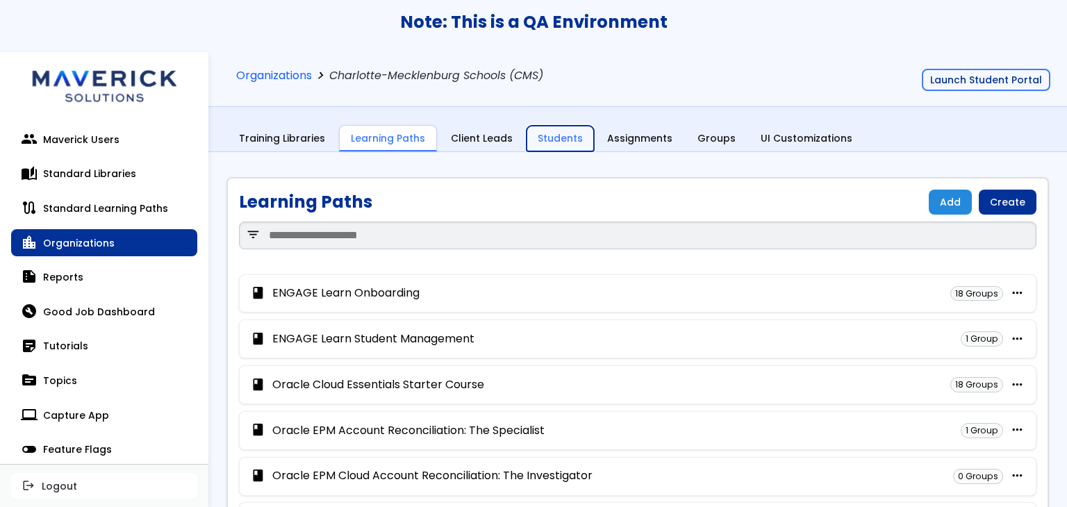
click at [568, 131] on link "Students" at bounding box center [560, 139] width 67 height 26
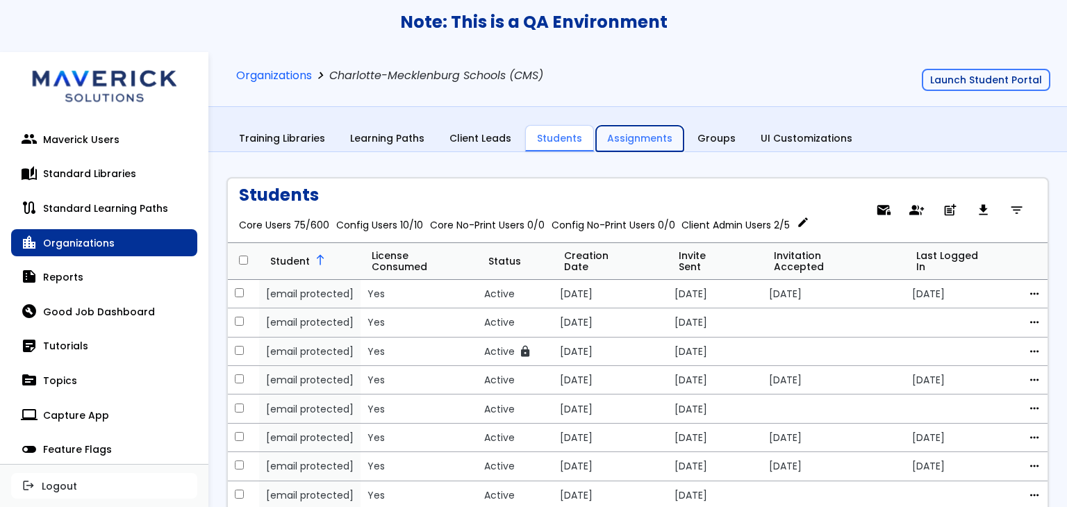
click at [636, 143] on link "Assignments" at bounding box center [640, 139] width 88 height 26
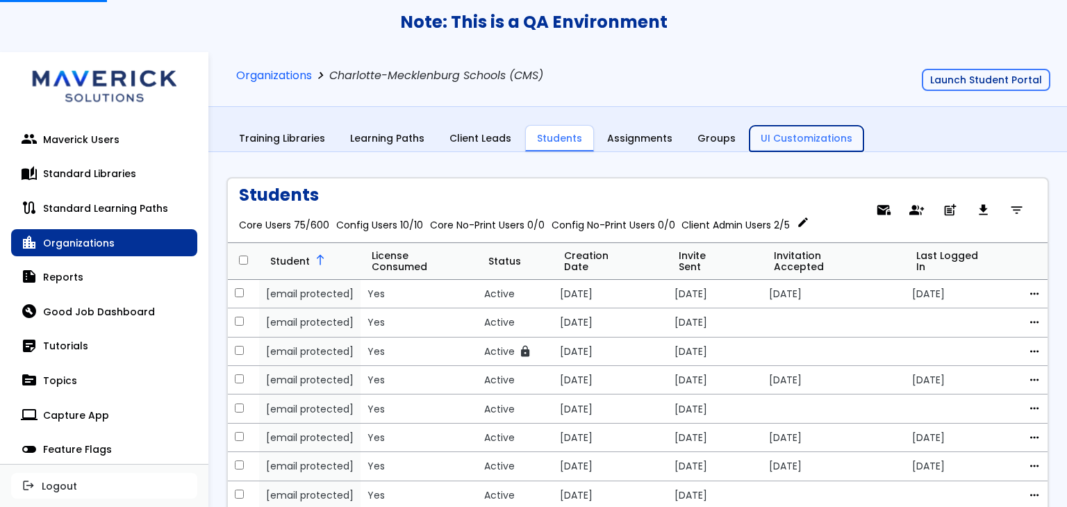
click at [783, 135] on link "UI Customizations" at bounding box center [807, 139] width 114 height 26
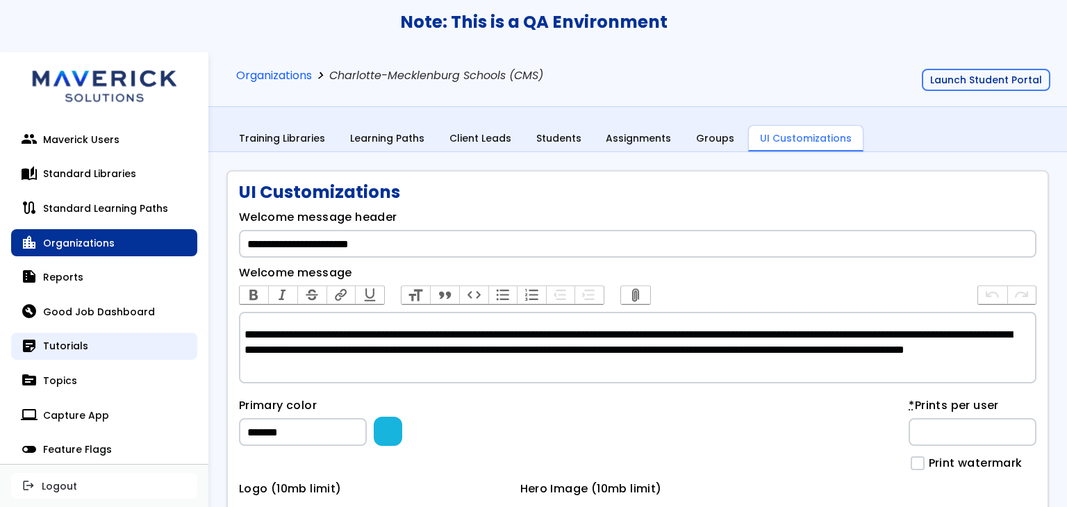
click at [72, 340] on link "sticky_note_2 Tutorials" at bounding box center [104, 347] width 186 height 28
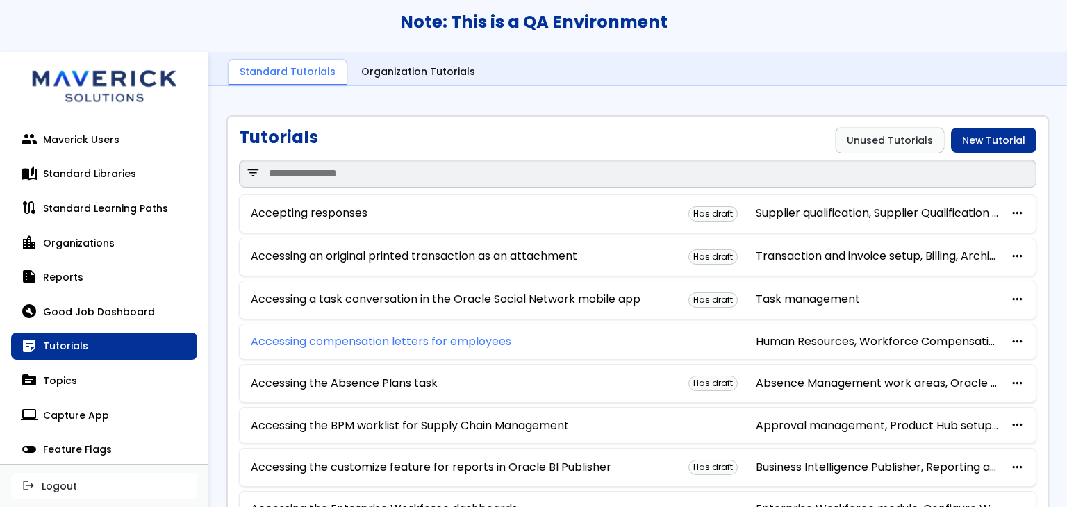
click at [409, 340] on link "Accessing compensation letters for employees" at bounding box center [381, 342] width 261 height 13
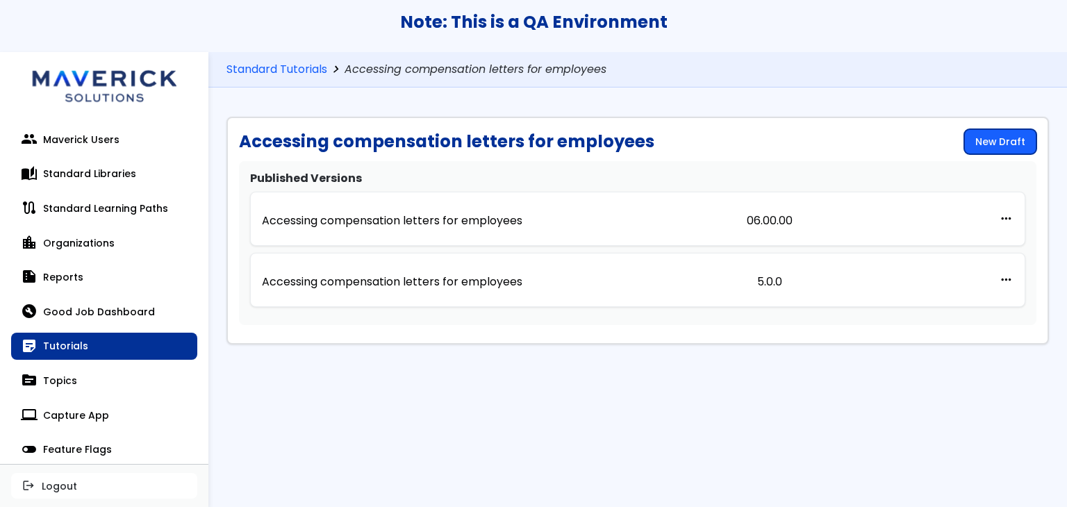
click at [978, 148] on link "New Draft" at bounding box center [1000, 141] width 72 height 25
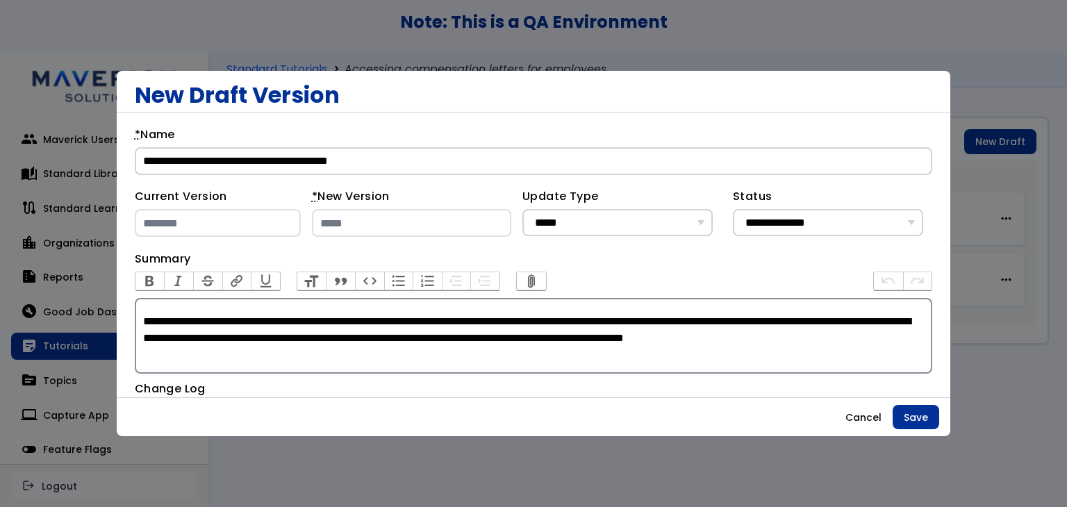
click at [181, 303] on trix-editor "**********" at bounding box center [534, 336] width 798 height 76
click at [914, 423] on button "Save" at bounding box center [916, 417] width 47 height 25
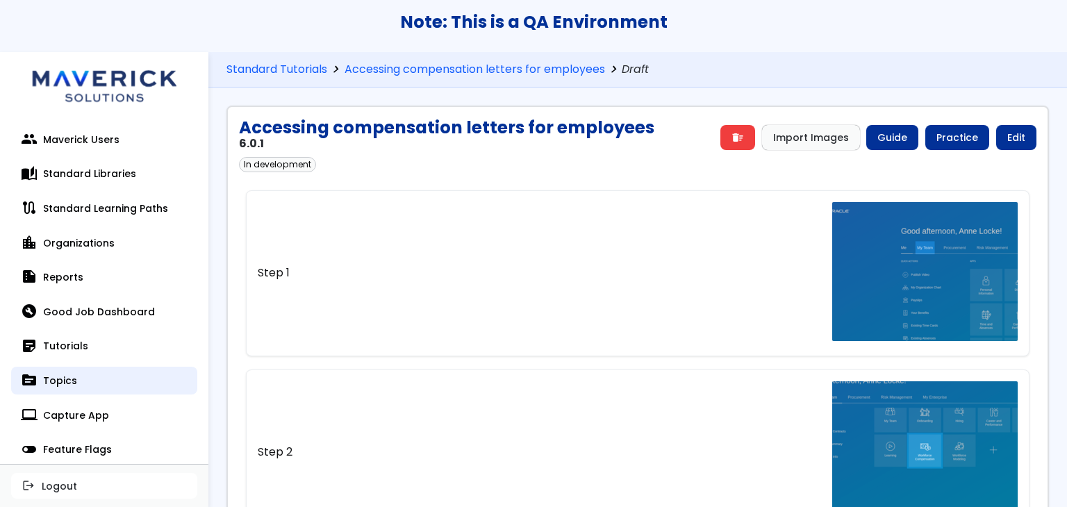
click at [60, 381] on link "topic Topics" at bounding box center [104, 381] width 186 height 28
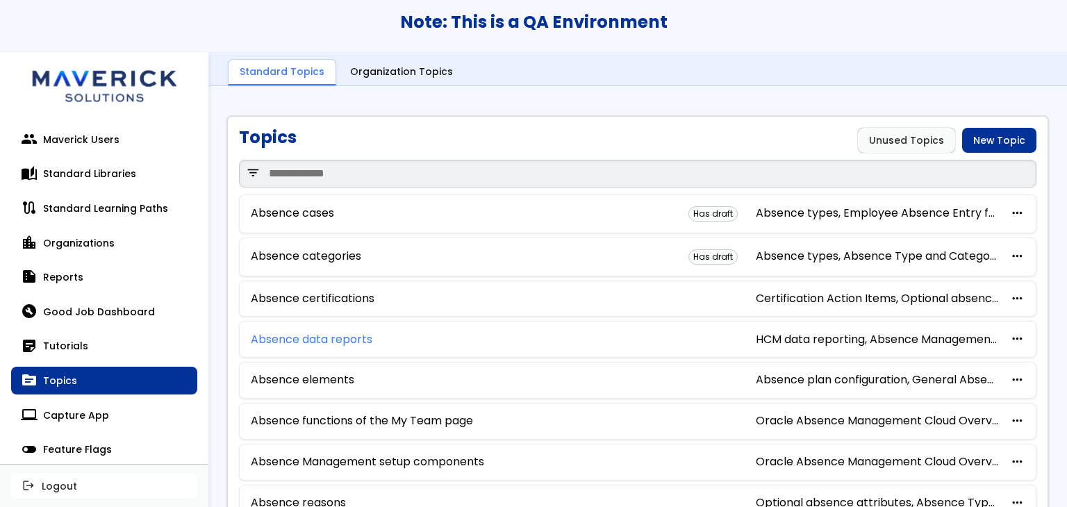
click at [354, 340] on link "Absence data reports" at bounding box center [312, 339] width 122 height 13
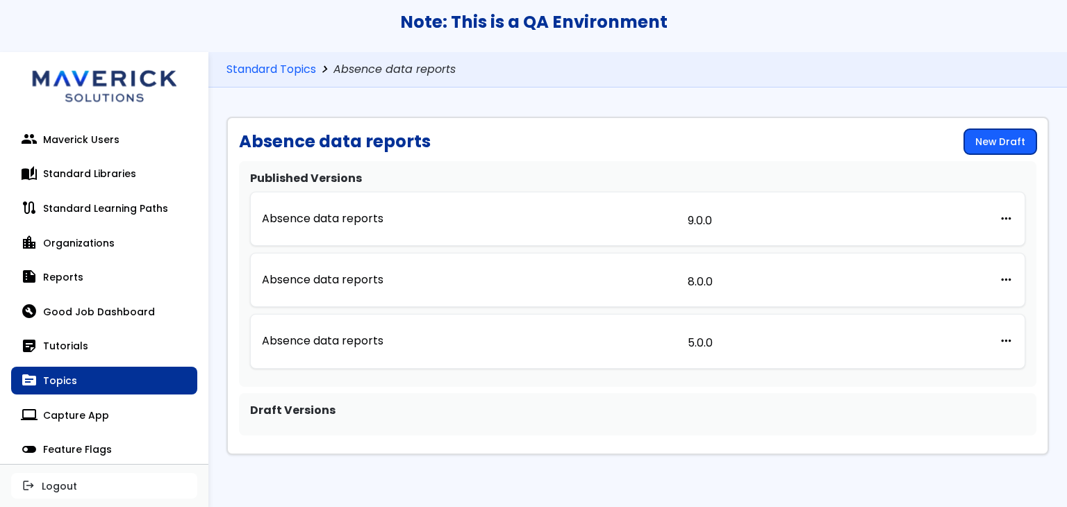
click at [1007, 138] on link "New Draft" at bounding box center [1000, 141] width 72 height 25
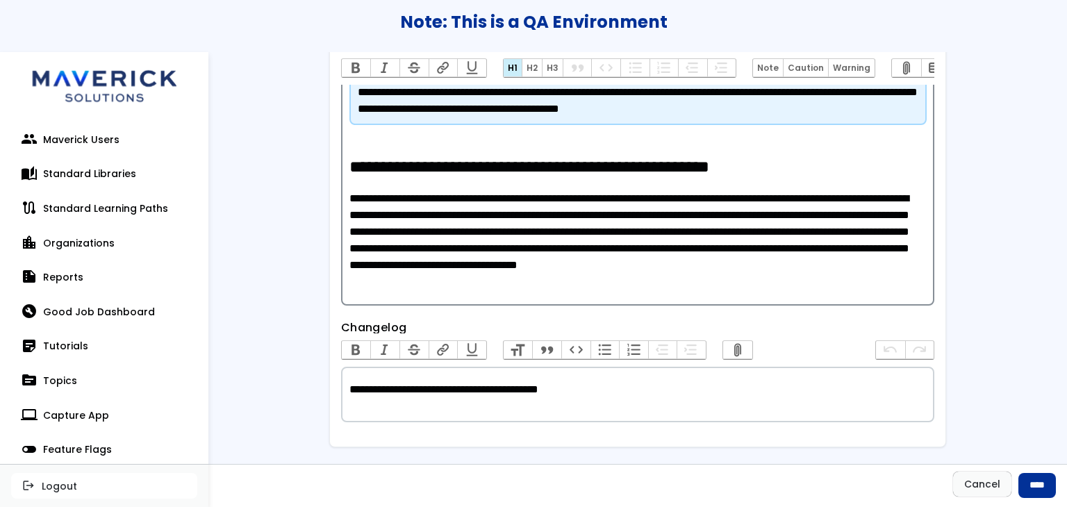
scroll to position [1527, 0]
